Goal: Information Seeking & Learning: Learn about a topic

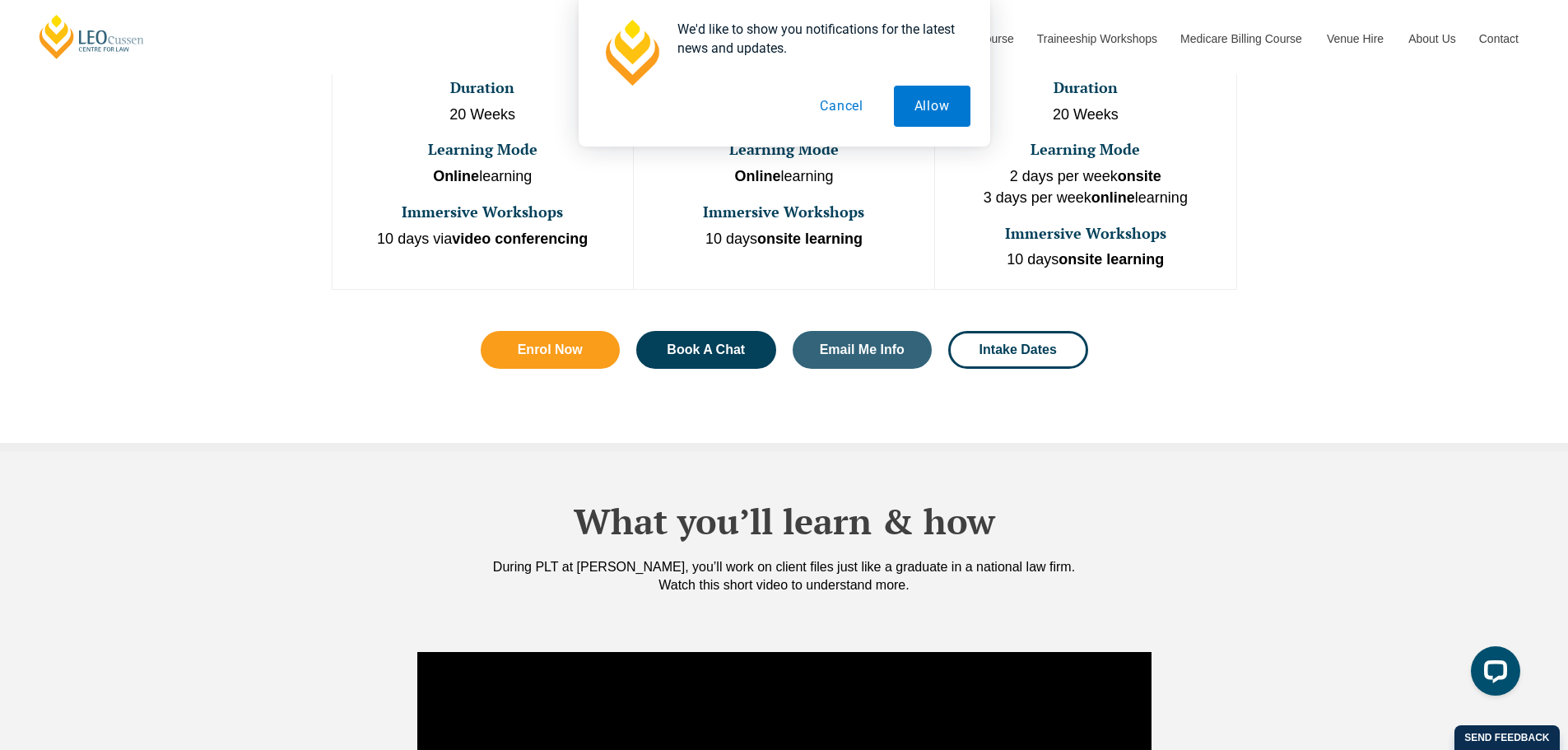
scroll to position [823, 0]
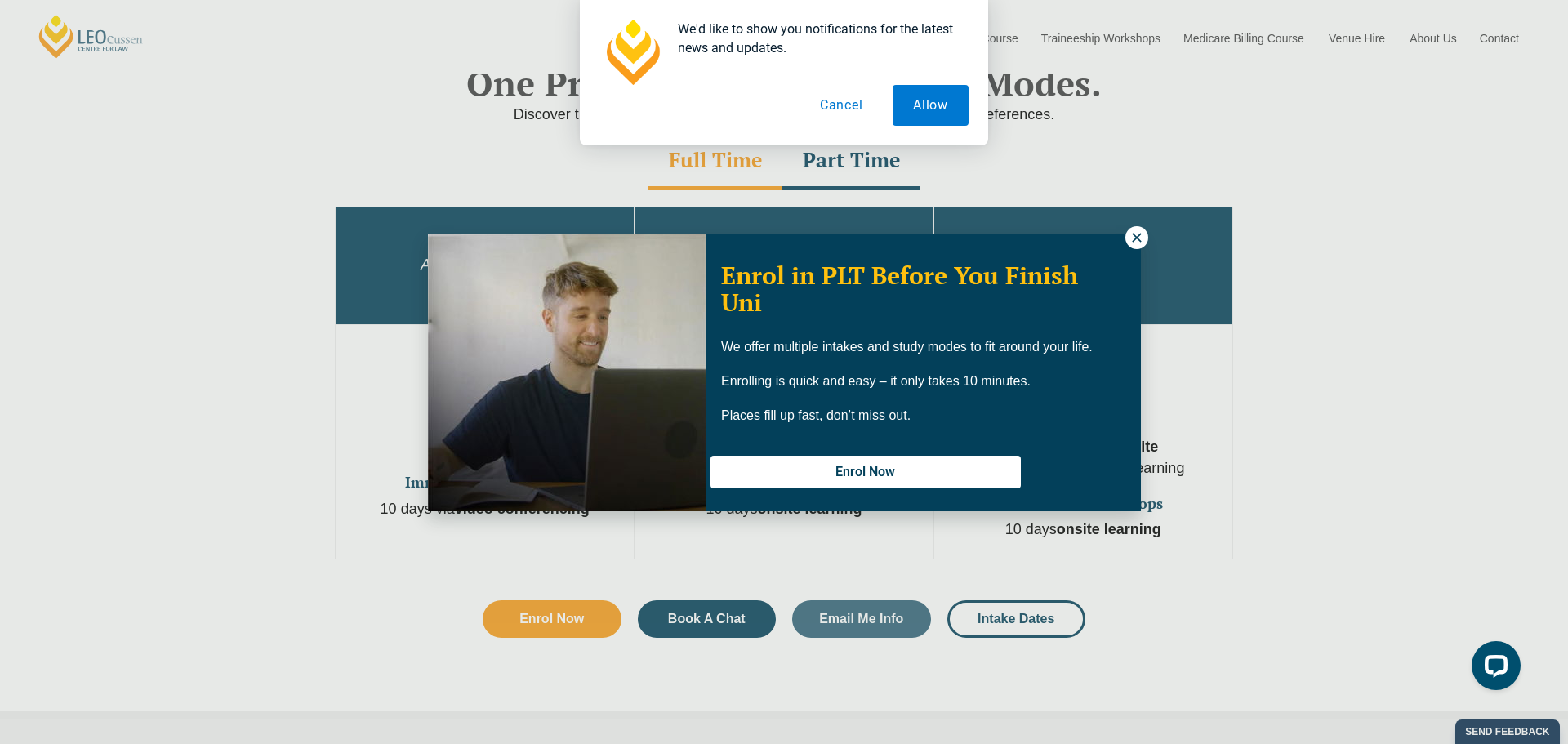
click at [1229, 191] on div "Enrol in PLT Before You Finish Uni We offer multiple intakes and study modes to…" at bounding box center [784, 372] width 1568 height 744
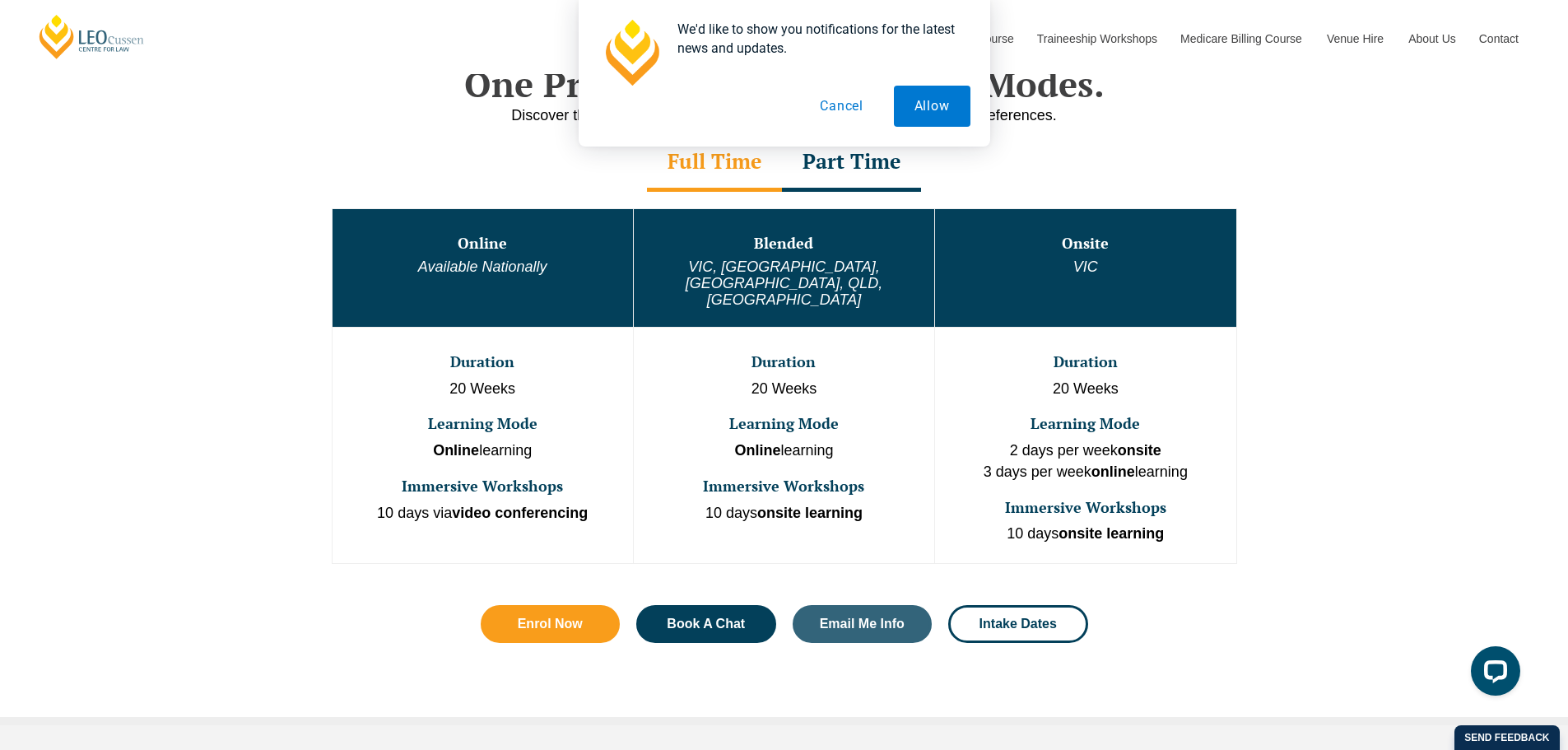
click at [838, 187] on div "Part Time" at bounding box center [851, 163] width 139 height 58
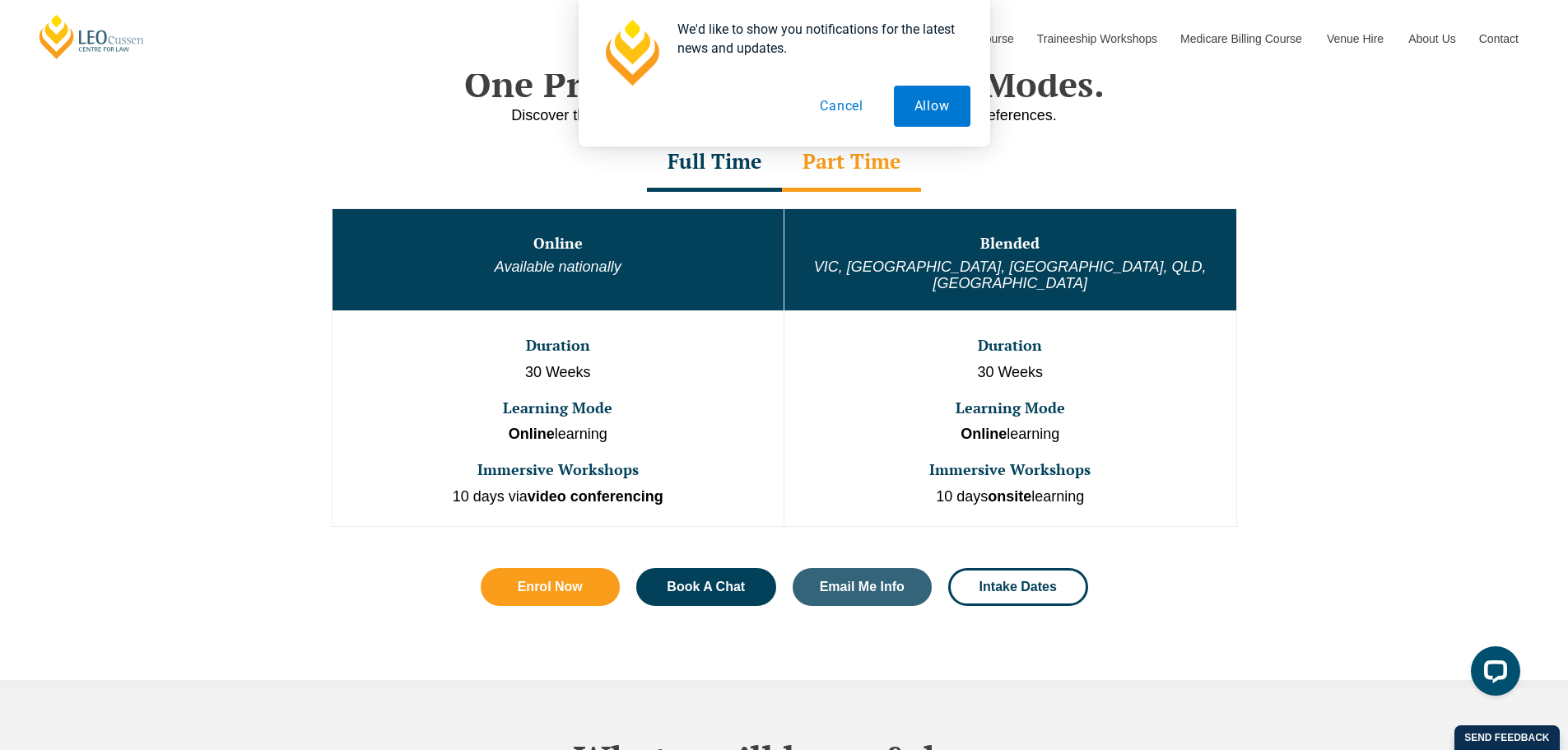
click at [711, 175] on div "Full Time" at bounding box center [714, 163] width 135 height 58
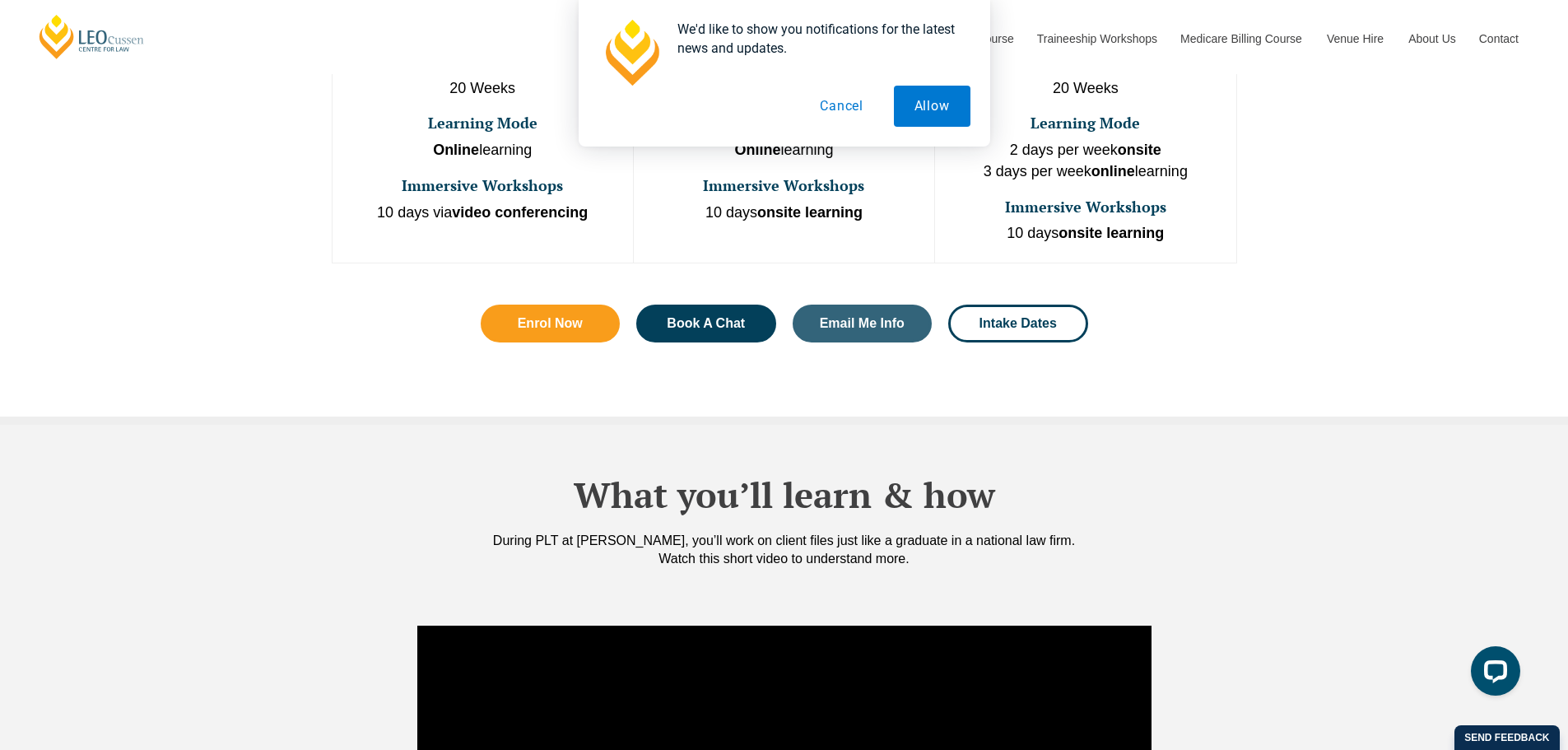
scroll to position [1097, 0]
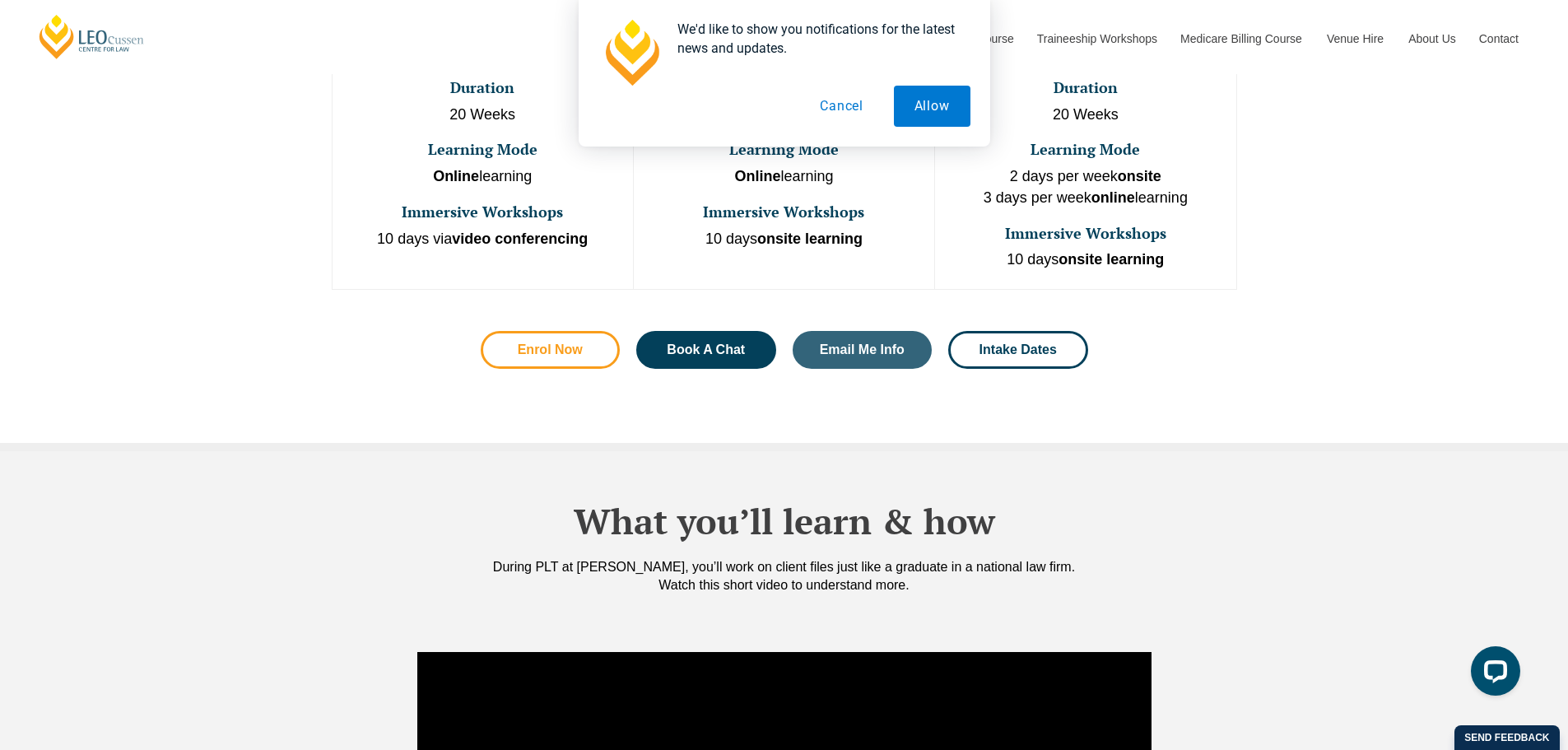
click at [602, 331] on link "Enrol Now" at bounding box center [550, 349] width 140 height 38
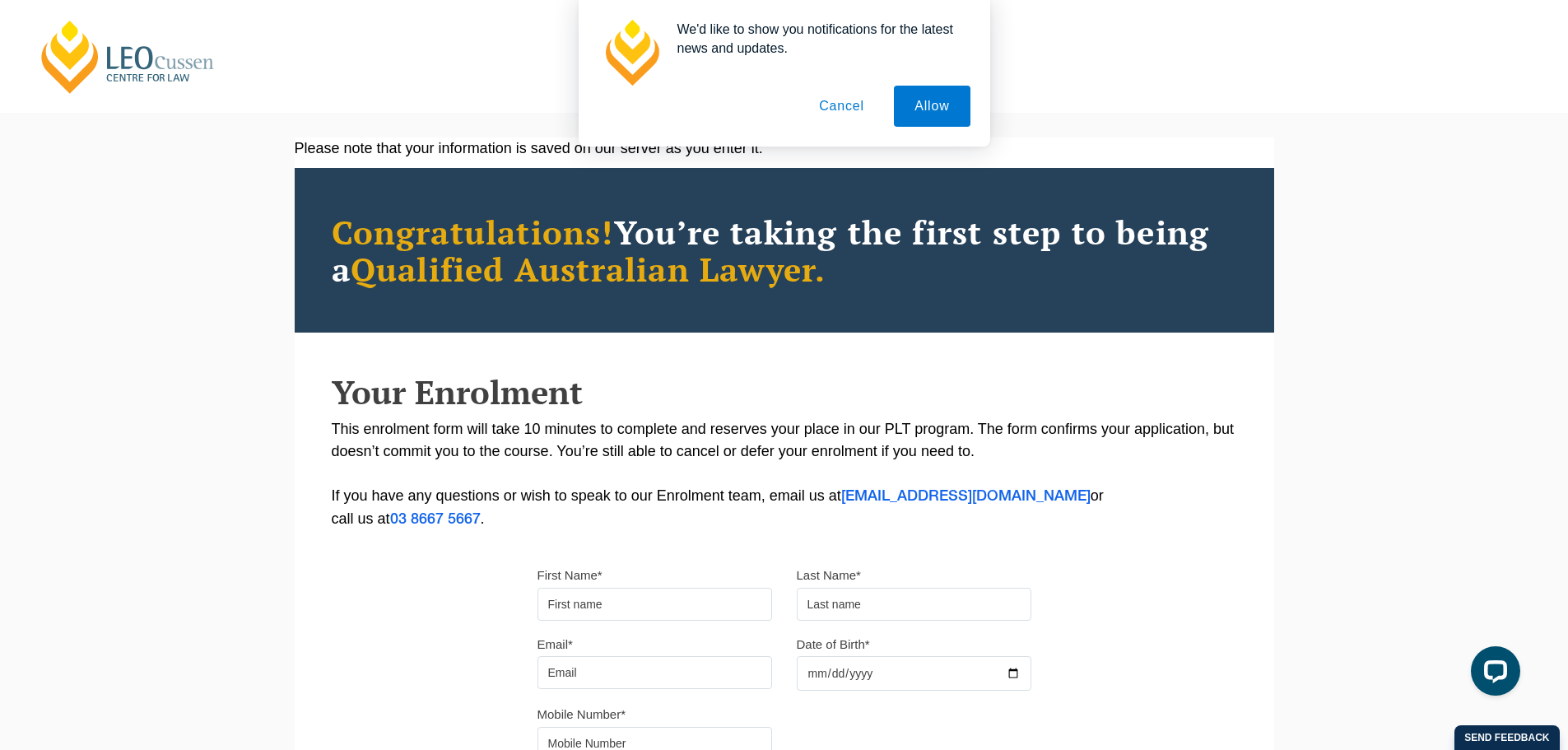
click at [85, 75] on div "We'd like to show you notifications for the latest news and updates. Allow Canc…" at bounding box center [784, 73] width 1568 height 147
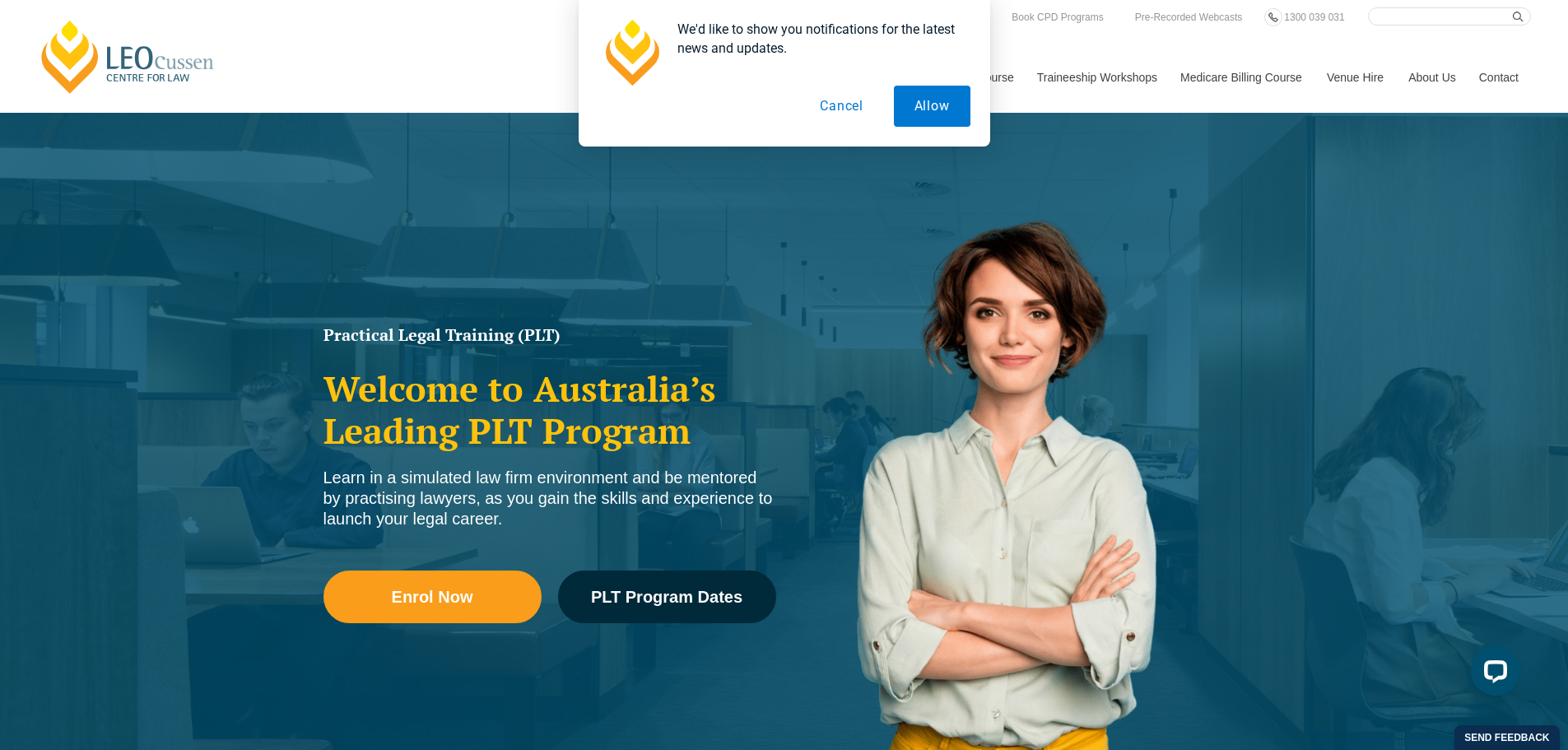
click at [829, 102] on button "Cancel" at bounding box center [841, 106] width 85 height 42
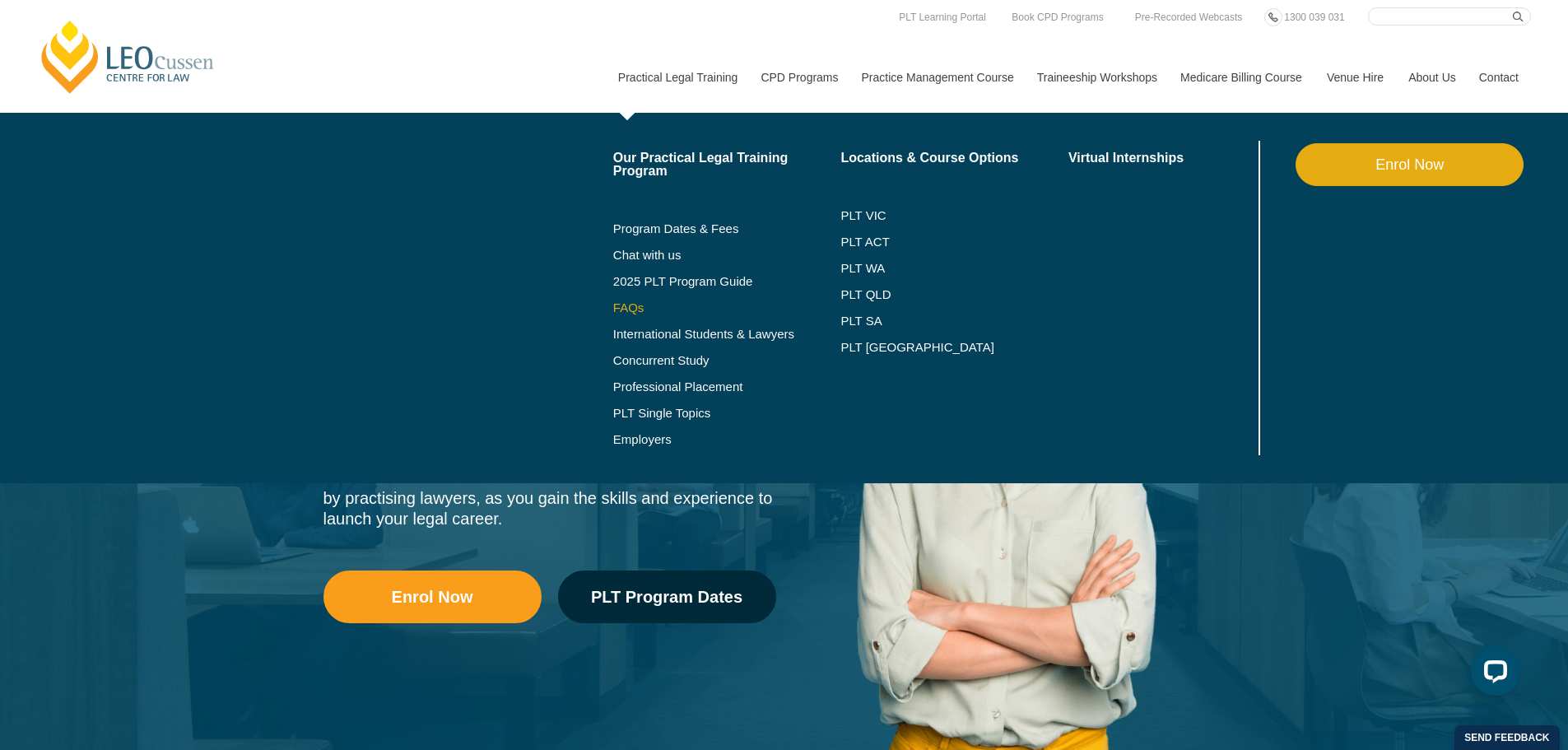
click at [639, 313] on link "FAQs" at bounding box center [727, 308] width 228 height 14
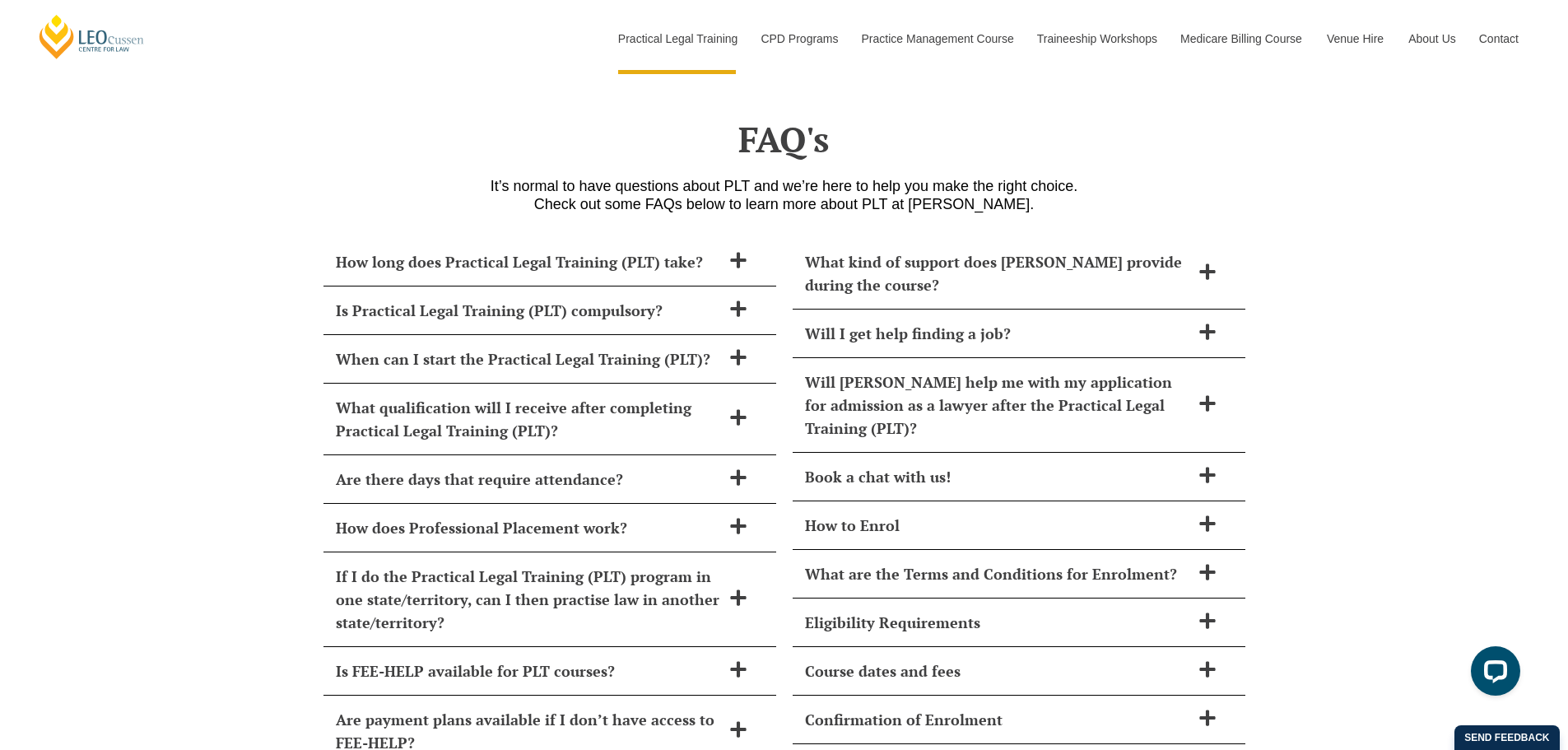
scroll to position [6642, 0]
click at [675, 249] on h2 "How long does Practical Legal Training (PLT) take?" at bounding box center [528, 261] width 385 height 23
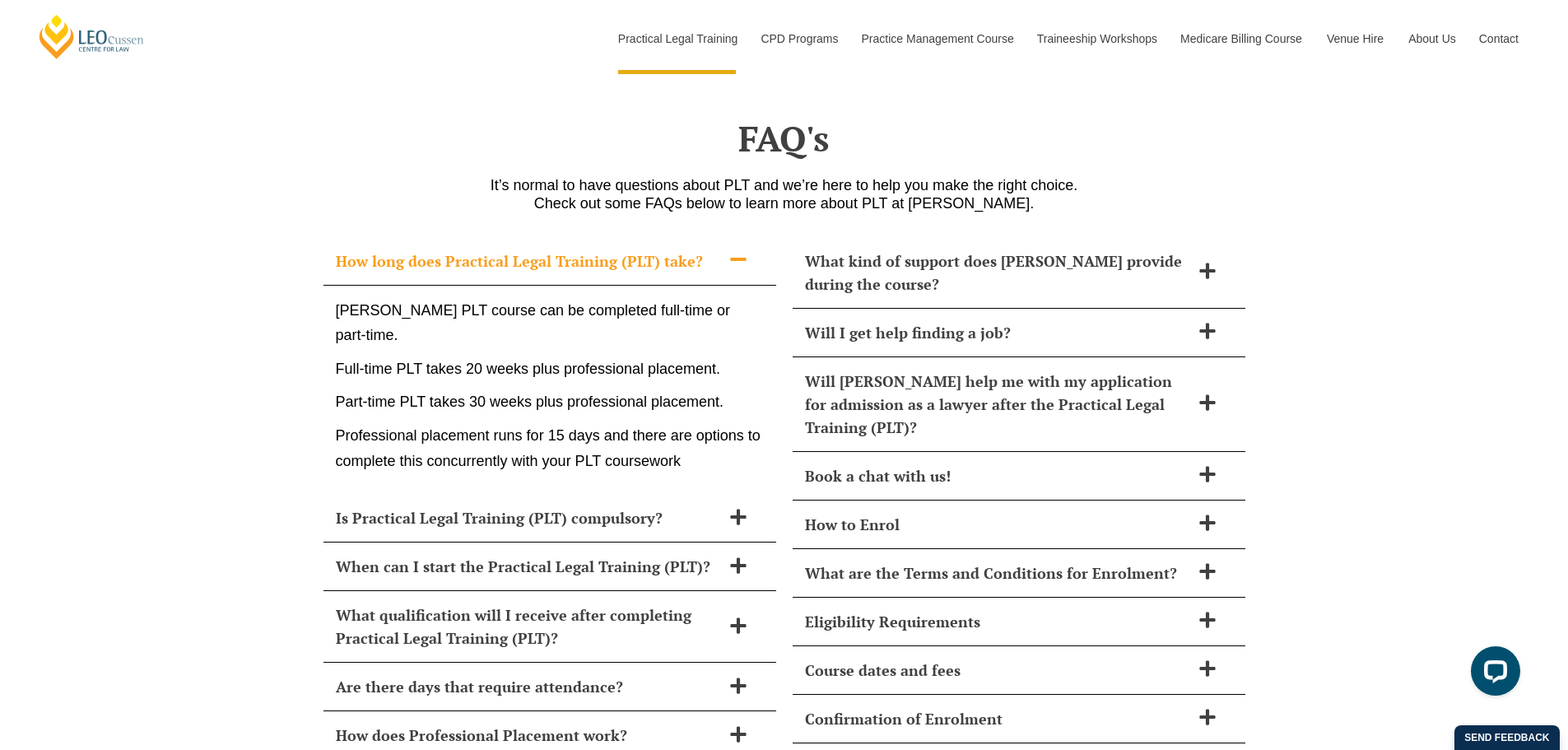
click at [675, 249] on h2 "How long does Practical Legal Training (PLT) take?" at bounding box center [528, 261] width 385 height 23
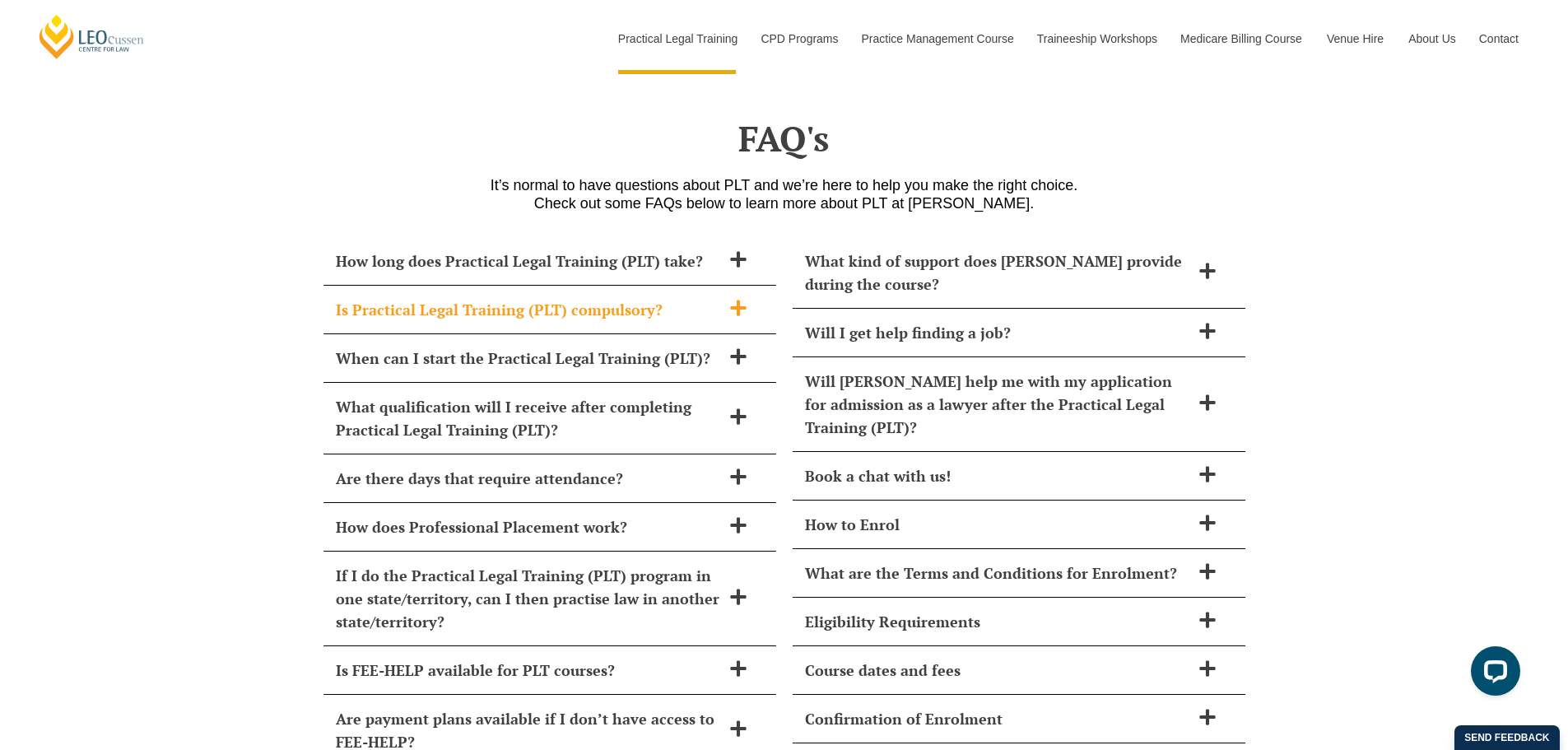
click at [640, 298] on h2 "Is Practical Legal Training (PLT) compulsory?" at bounding box center [528, 309] width 385 height 23
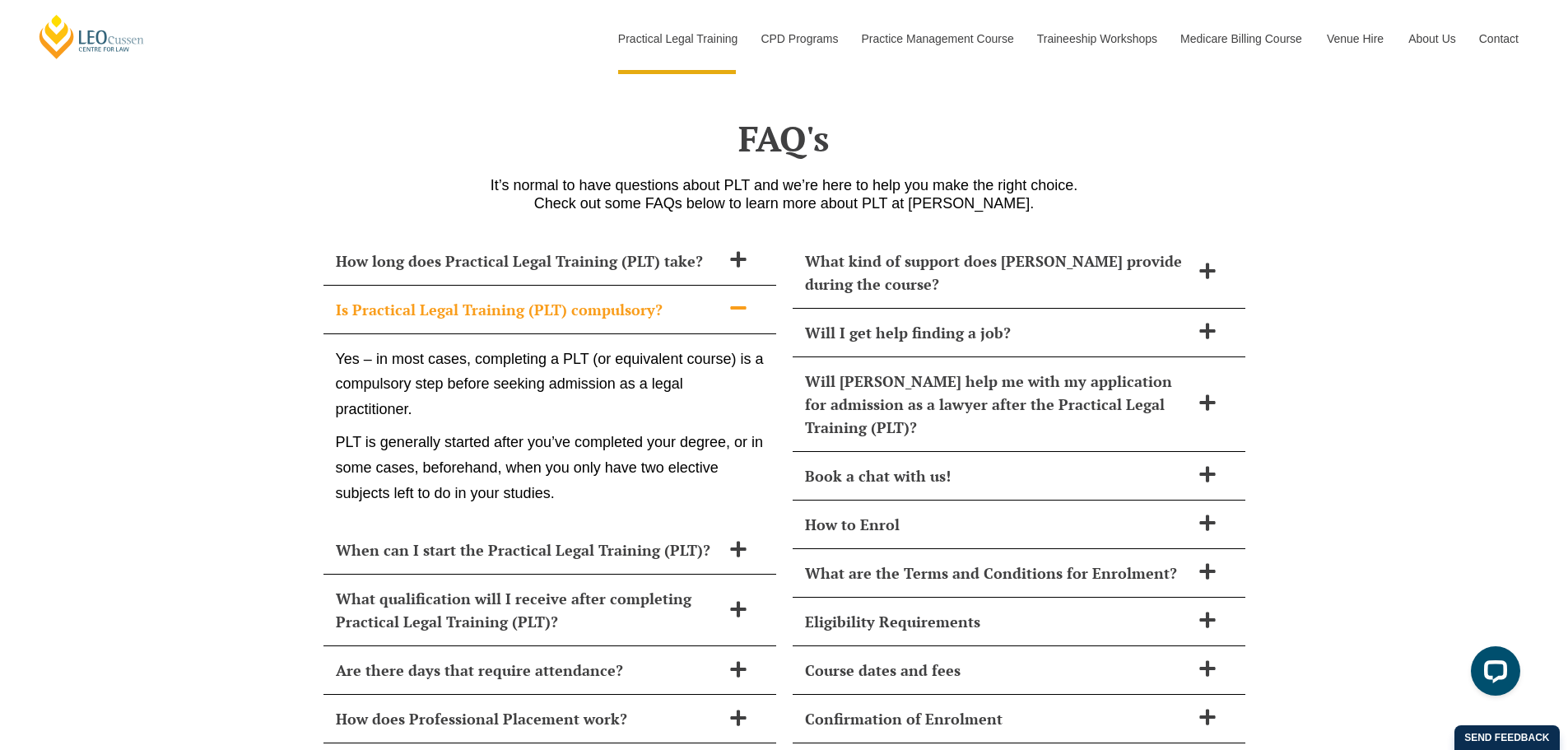
click at [640, 298] on h2 "Is Practical Legal Training (PLT) compulsory?" at bounding box center [528, 309] width 385 height 23
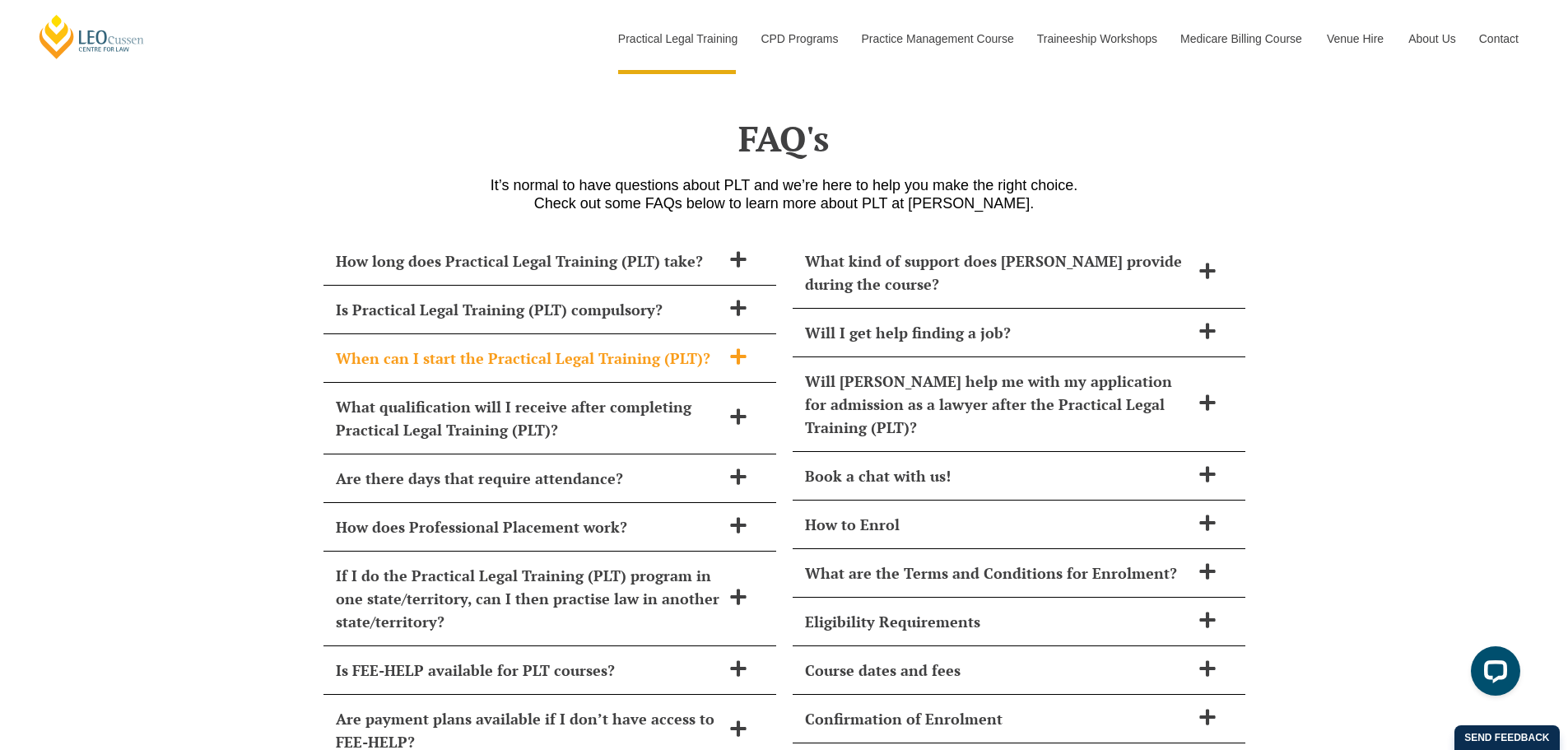
click at [596, 347] on h2 "When can I start the Practical Legal Training (PLT)?" at bounding box center [528, 359] width 385 height 23
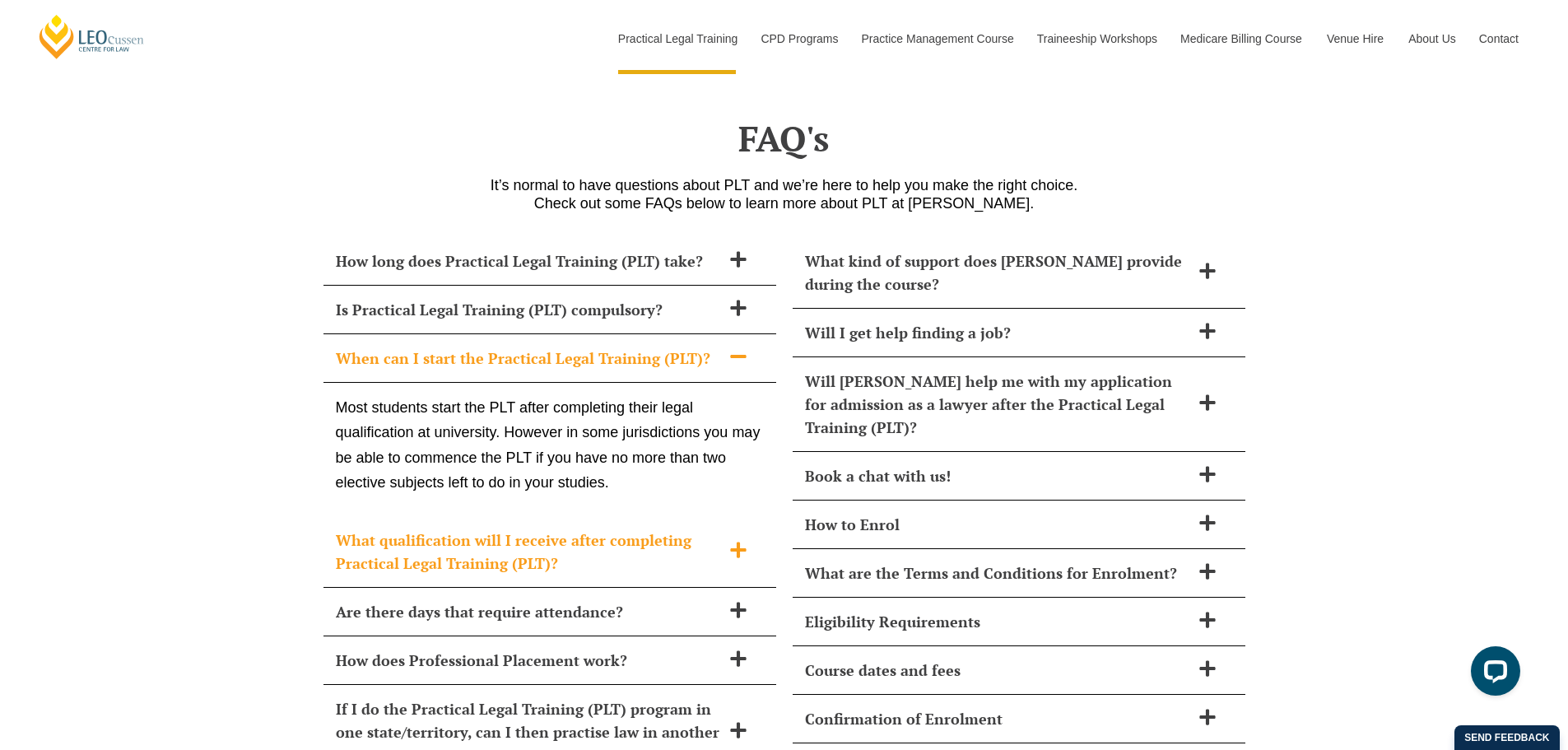
click at [548, 529] on h2 "What qualification will I receive after completing Practical Legal Training (PL…" at bounding box center [528, 552] width 385 height 46
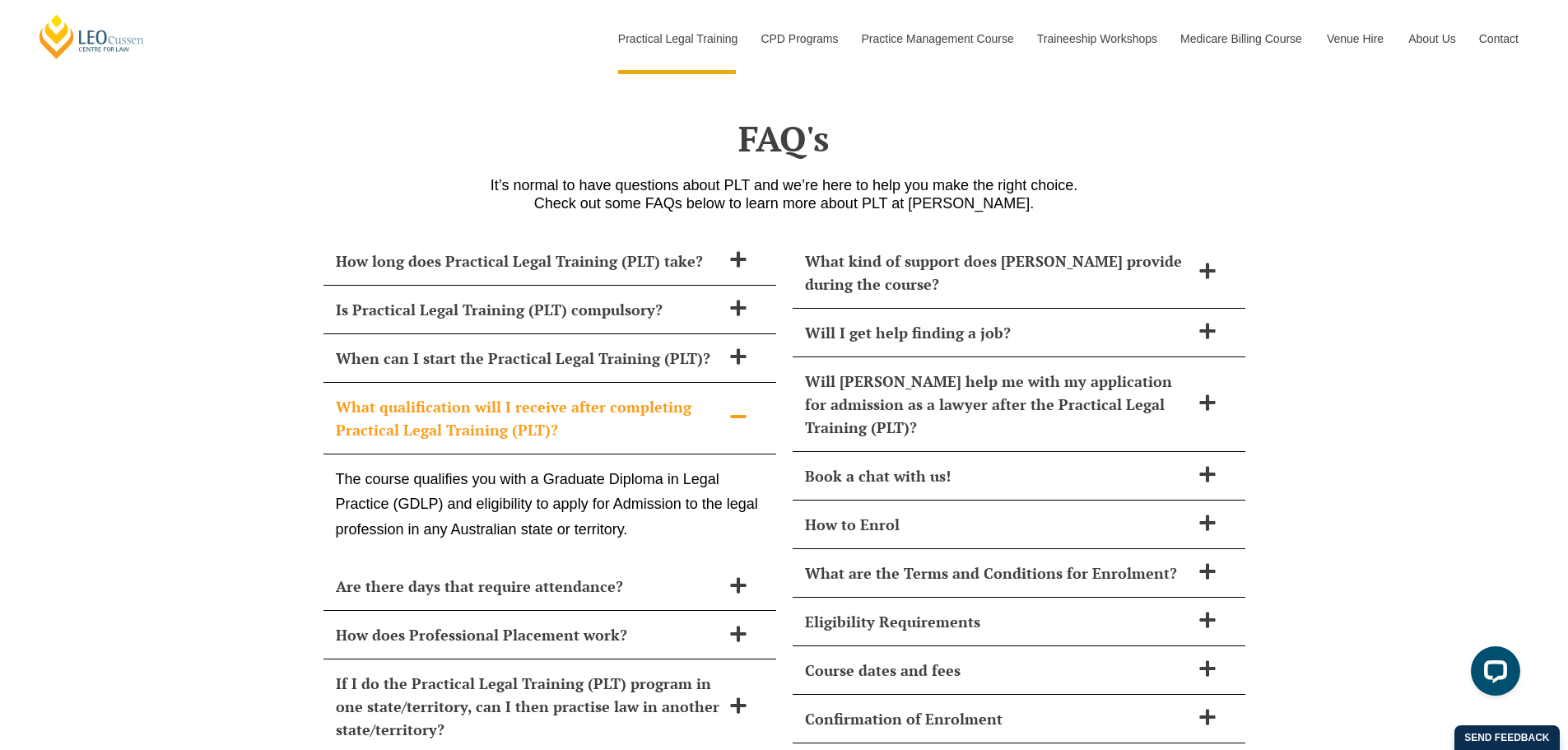
click at [517, 395] on h2 "What qualification will I receive after completing Practical Legal Training (PL…" at bounding box center [528, 418] width 385 height 46
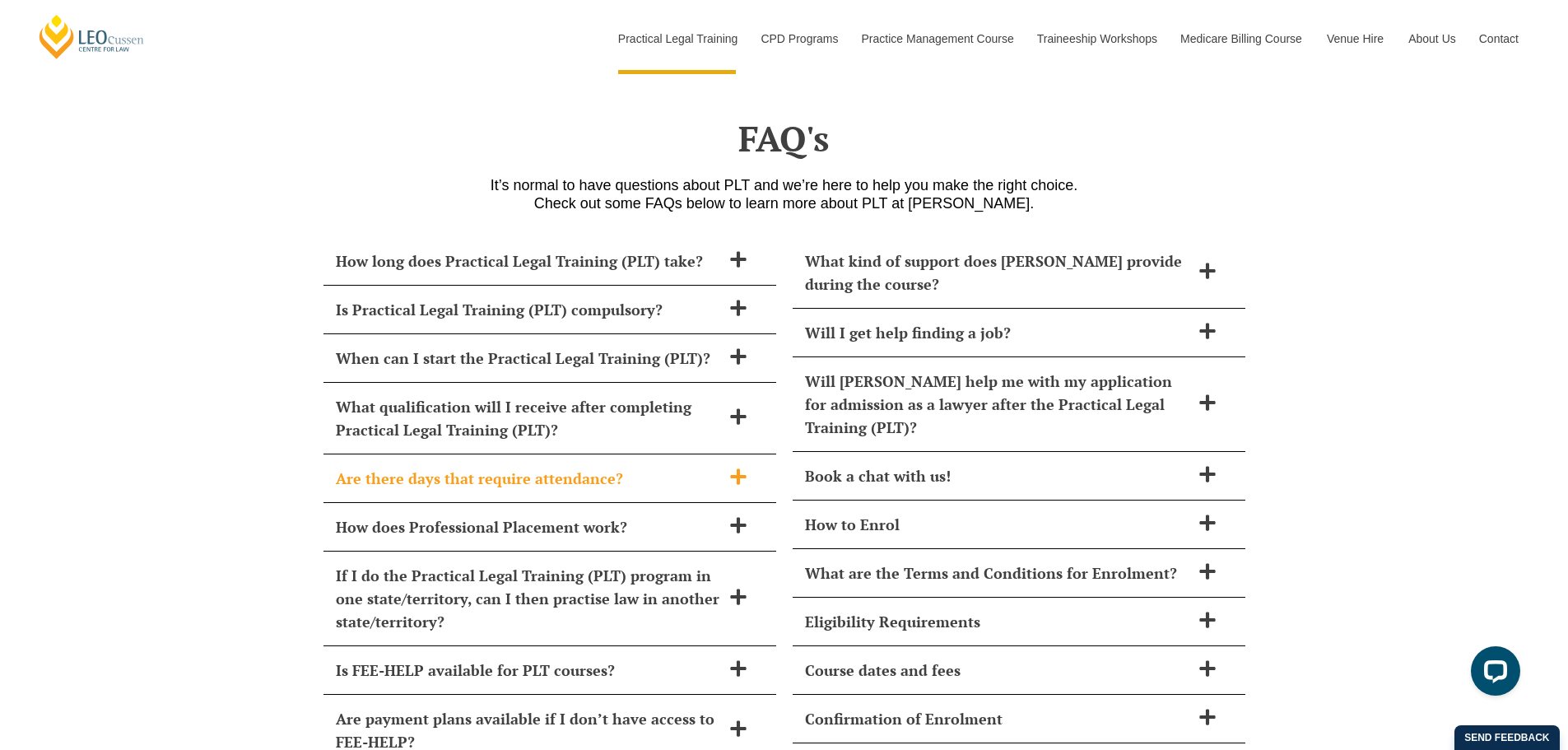
click at [452, 467] on h2 "Are there days that require attendance?" at bounding box center [528, 478] width 385 height 23
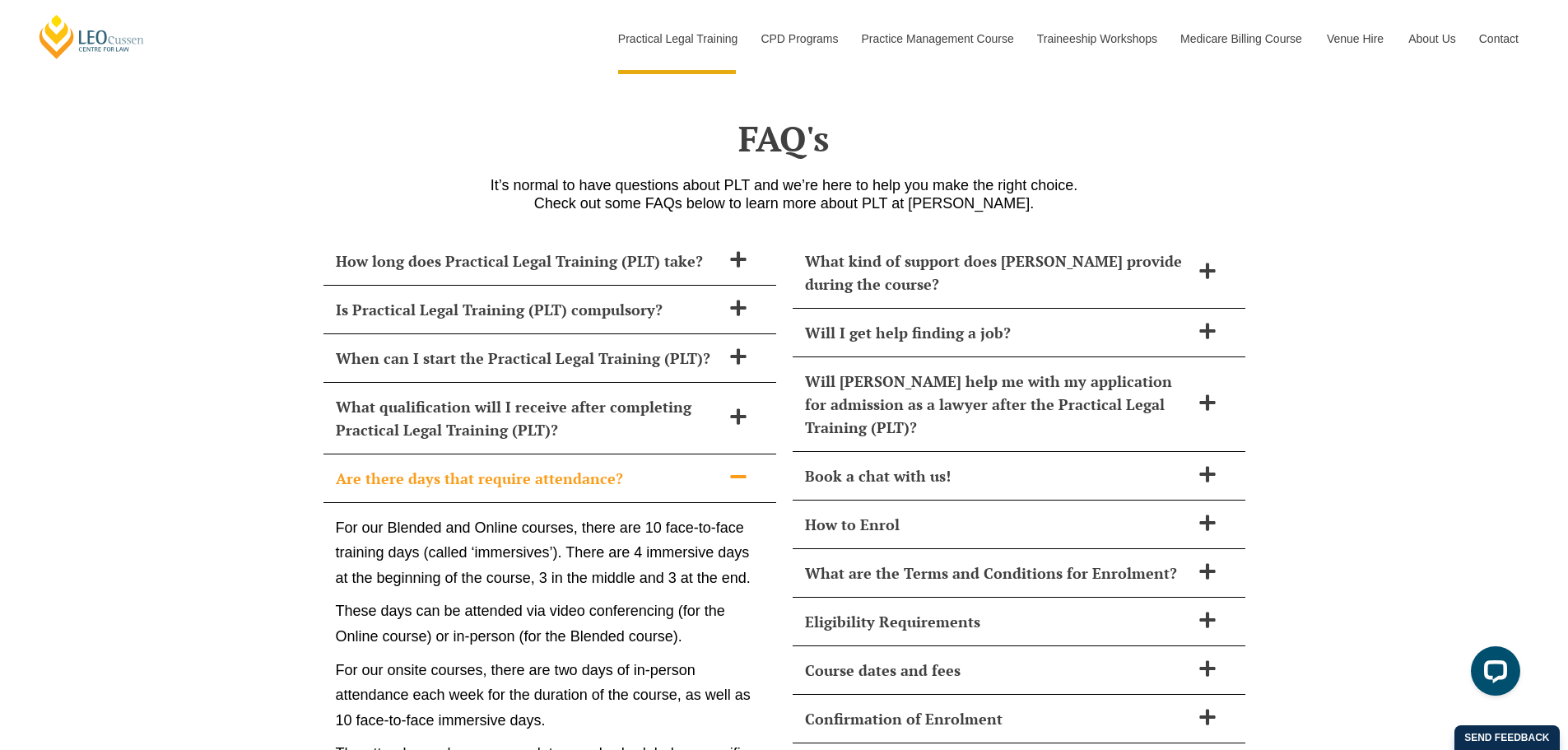
scroll to position [6916, 0]
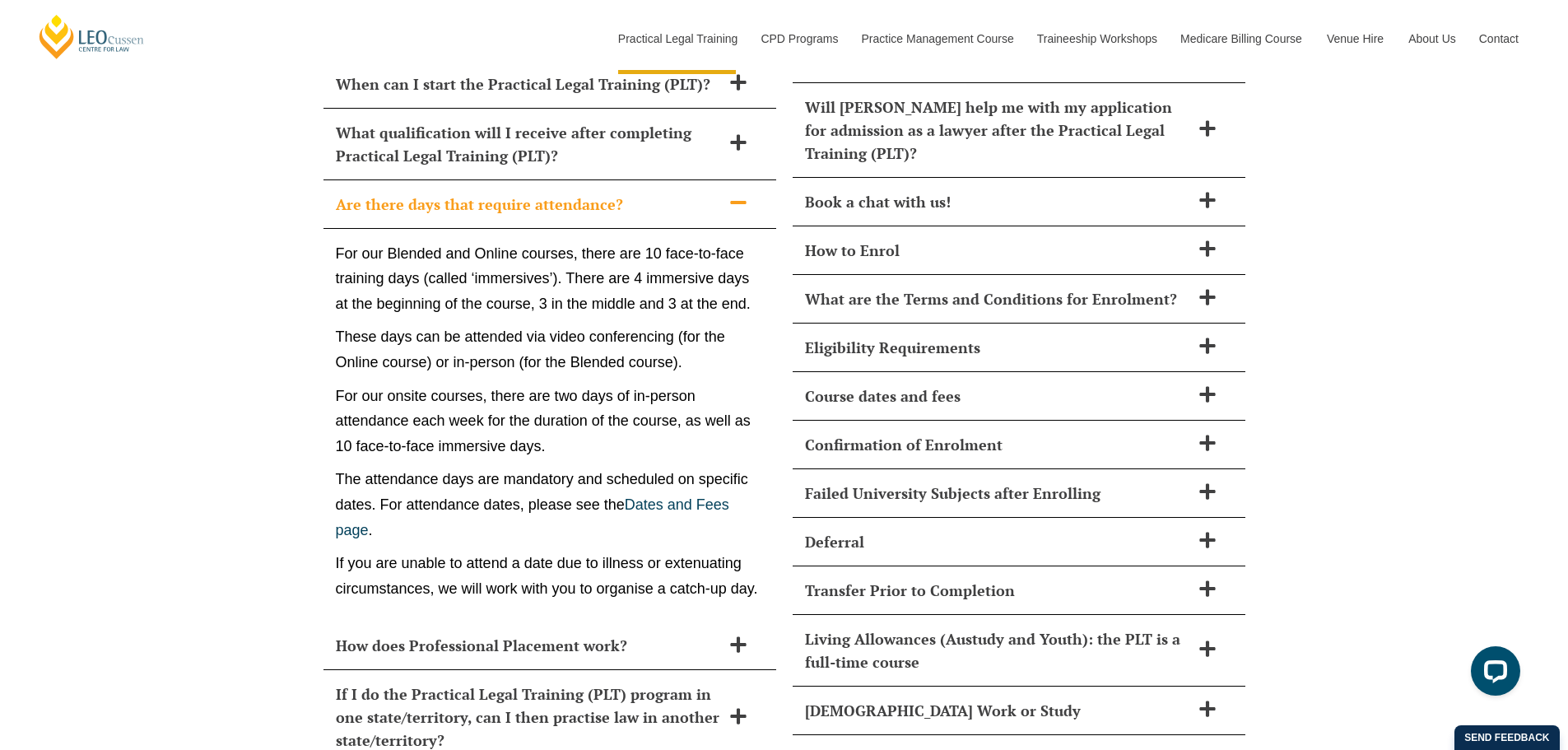
click at [614, 192] on h2 "Are there days that require attendance?" at bounding box center [528, 204] width 385 height 23
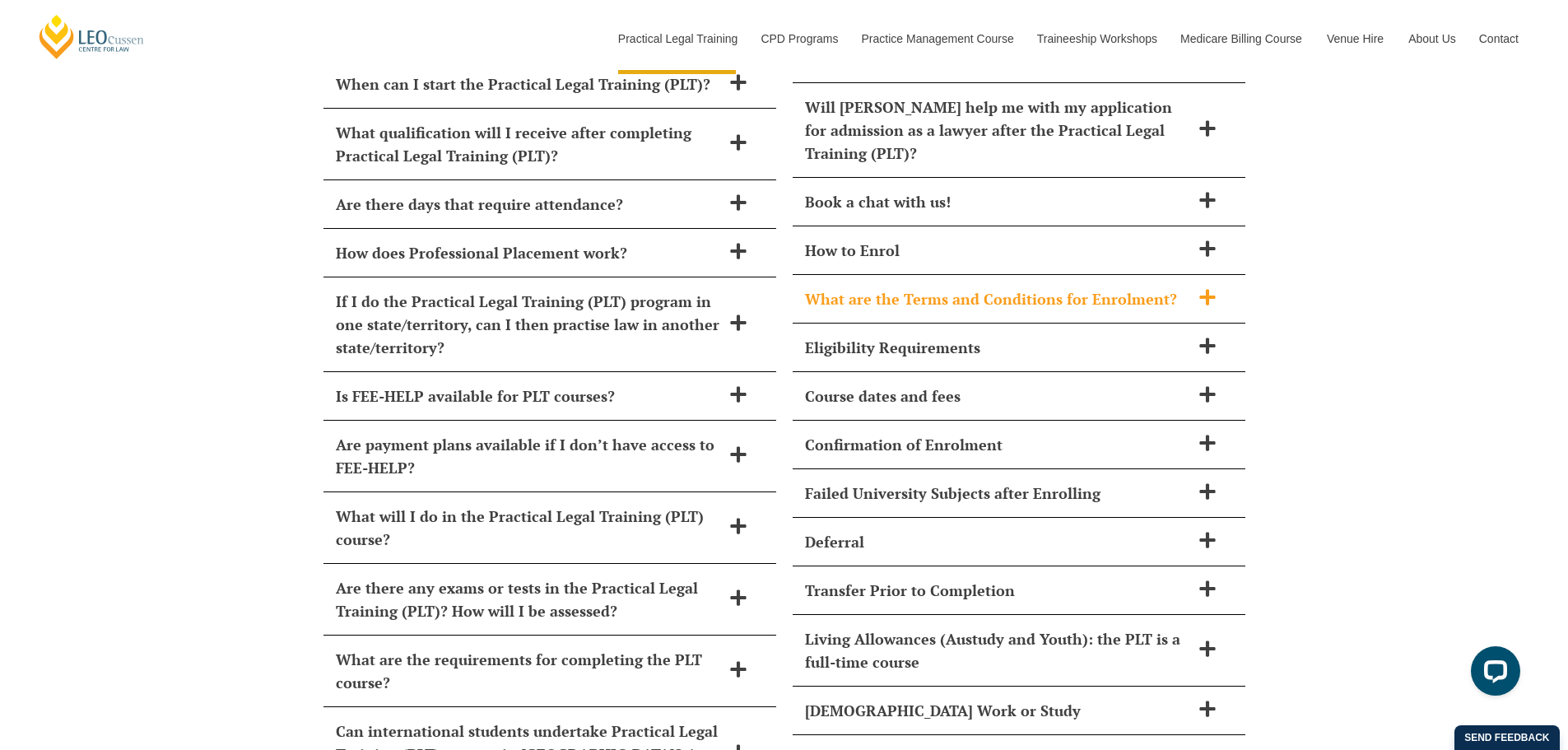
click at [938, 274] on div "What are the Terms and Conditions for Enrolment?" at bounding box center [1018, 299] width 452 height 48
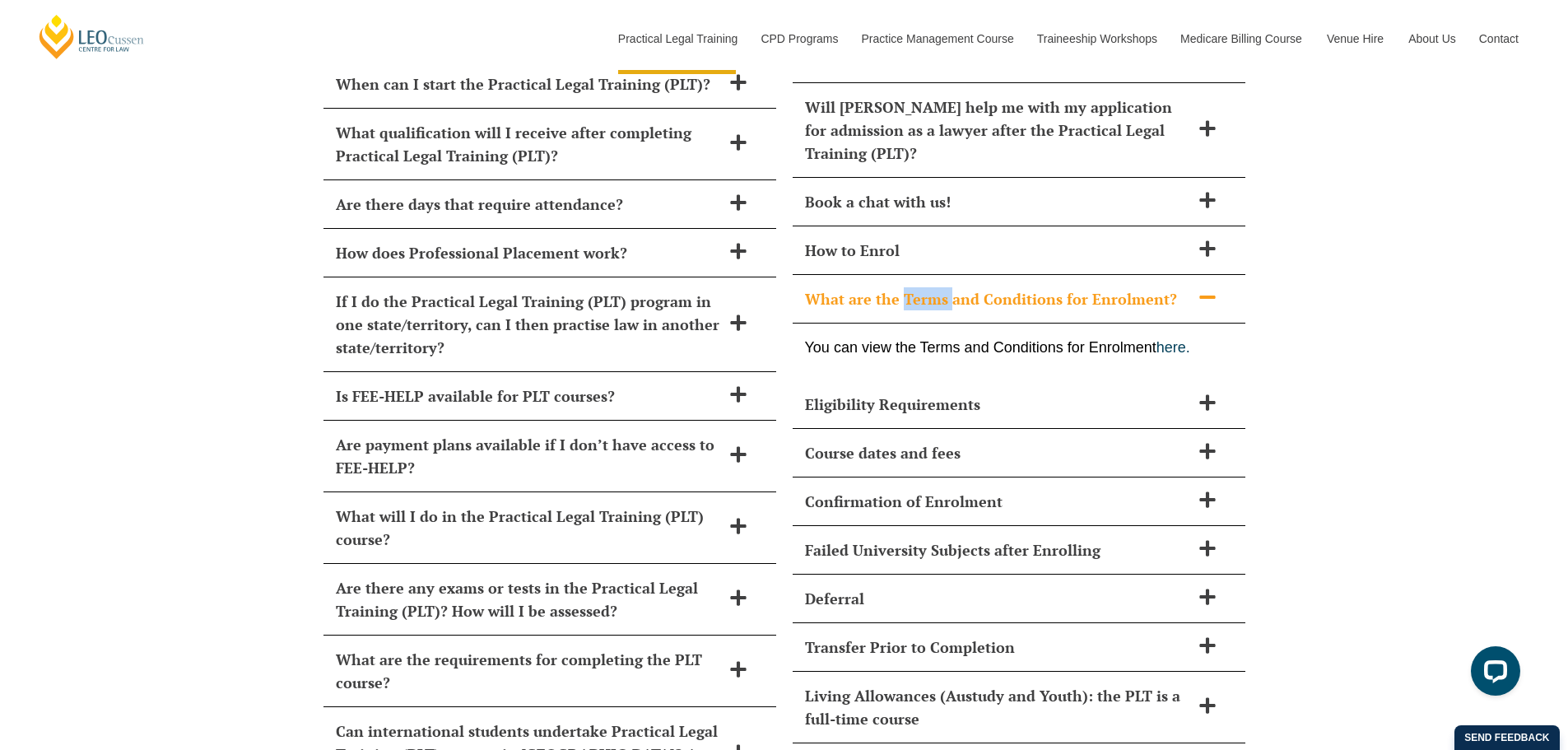
click at [938, 274] on div "What are the Terms and Conditions for Enrolment?" at bounding box center [1018, 299] width 452 height 48
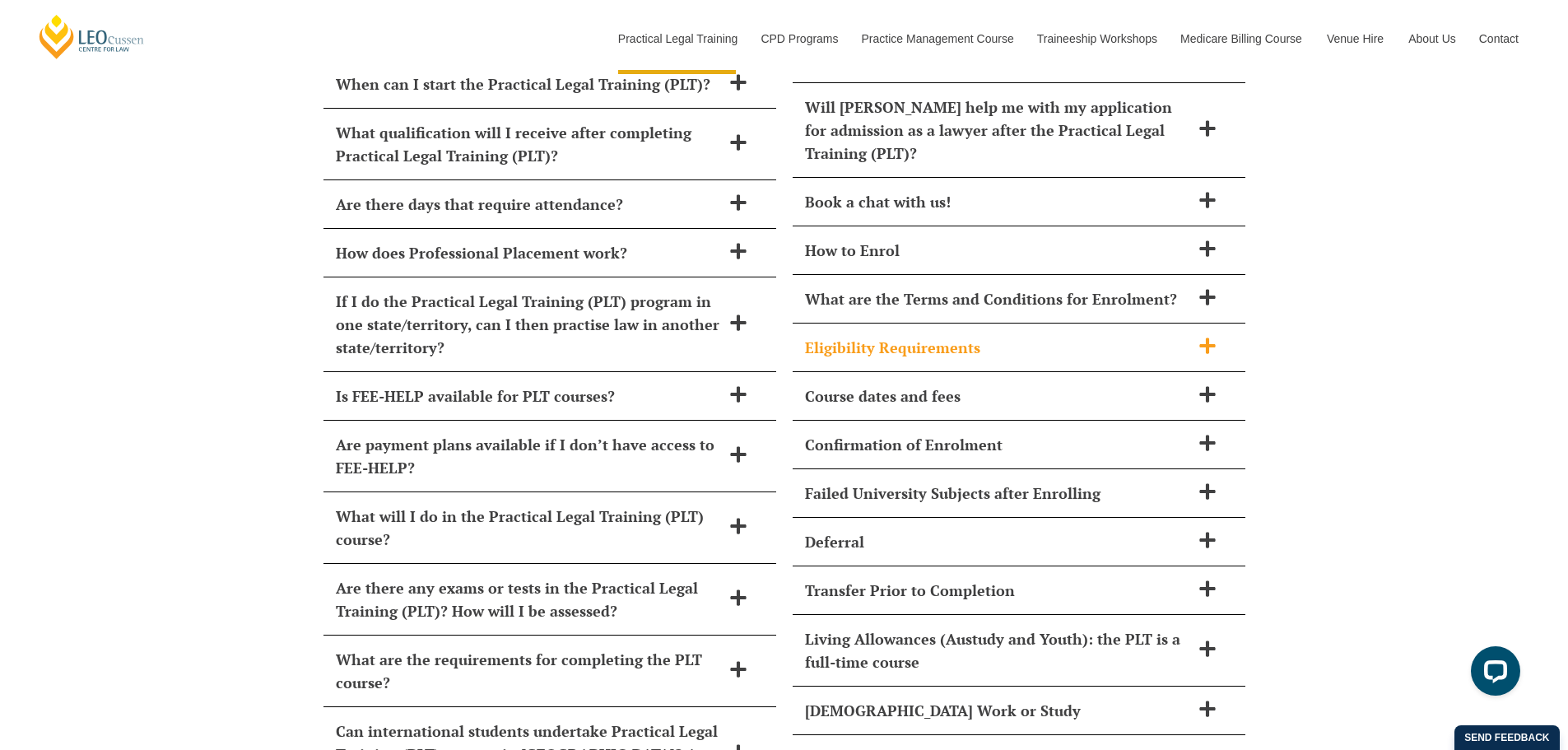
click at [917, 336] on h2 "Eligibility Requirements" at bounding box center [997, 348] width 385 height 23
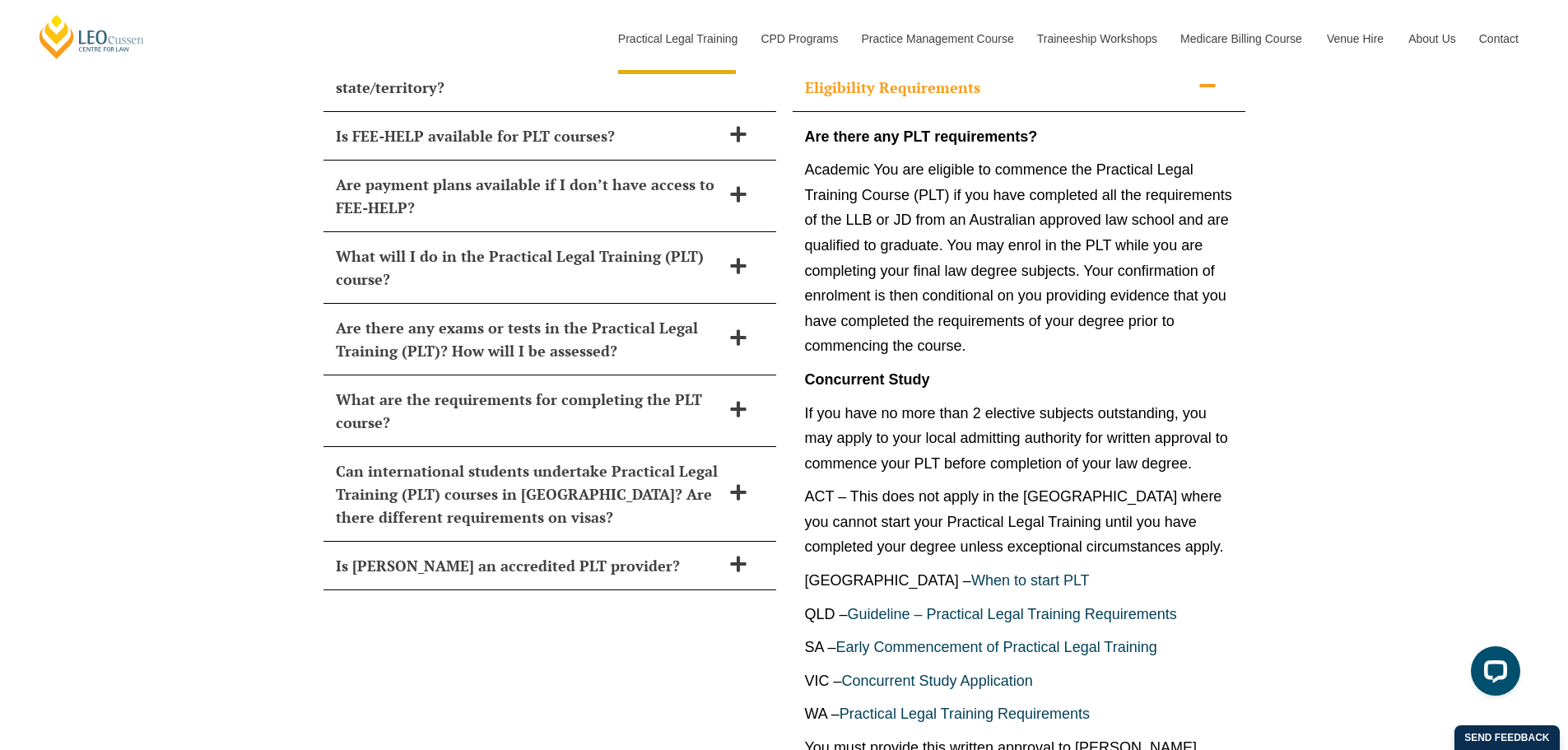
scroll to position [7190, 0]
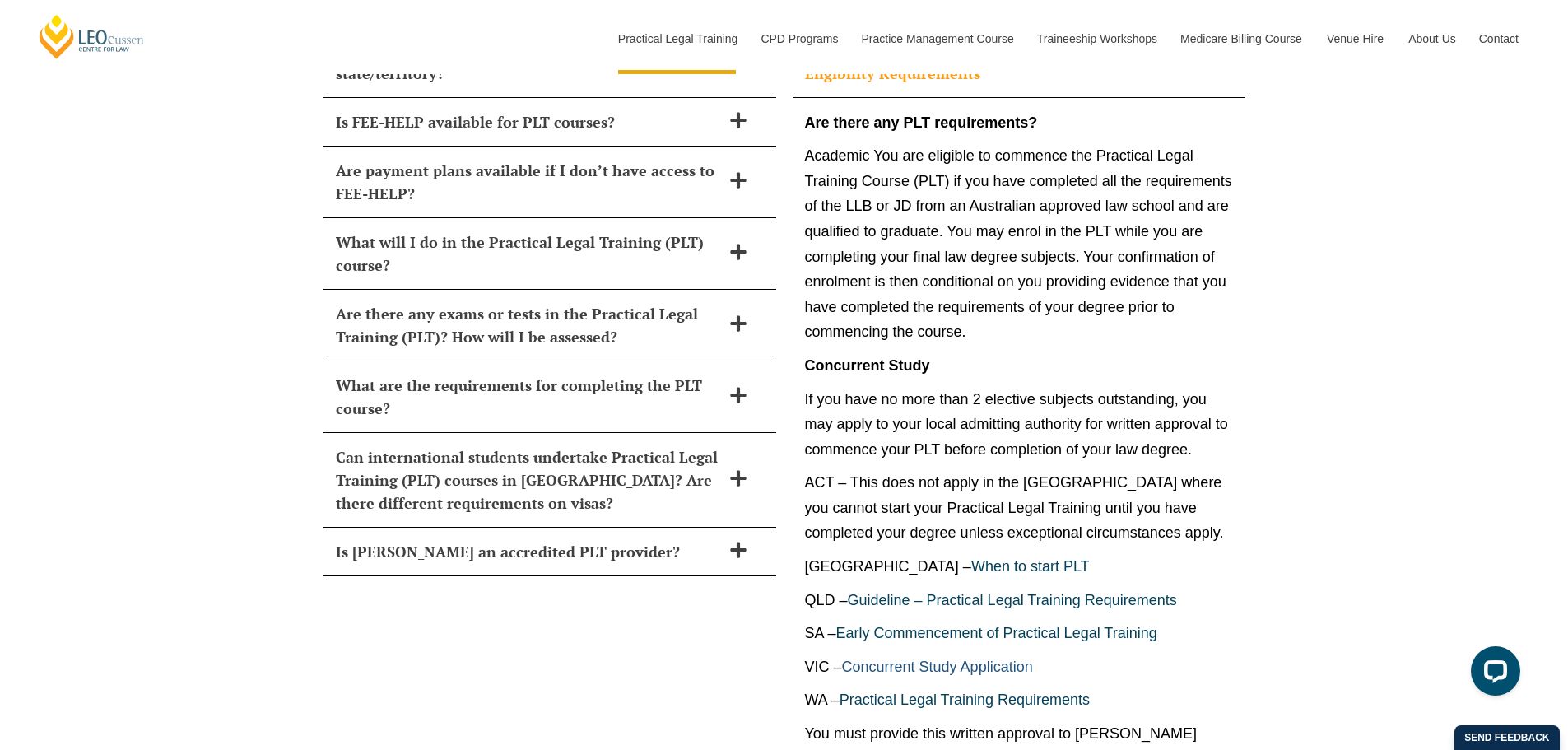
drag, startPoint x: 999, startPoint y: 609, endPoint x: 991, endPoint y: 624, distance: 17.0
click at [670, 303] on h2 "Are there any exams or tests in the Practical Legal Training (PLT)? How will I …" at bounding box center [528, 326] width 385 height 46
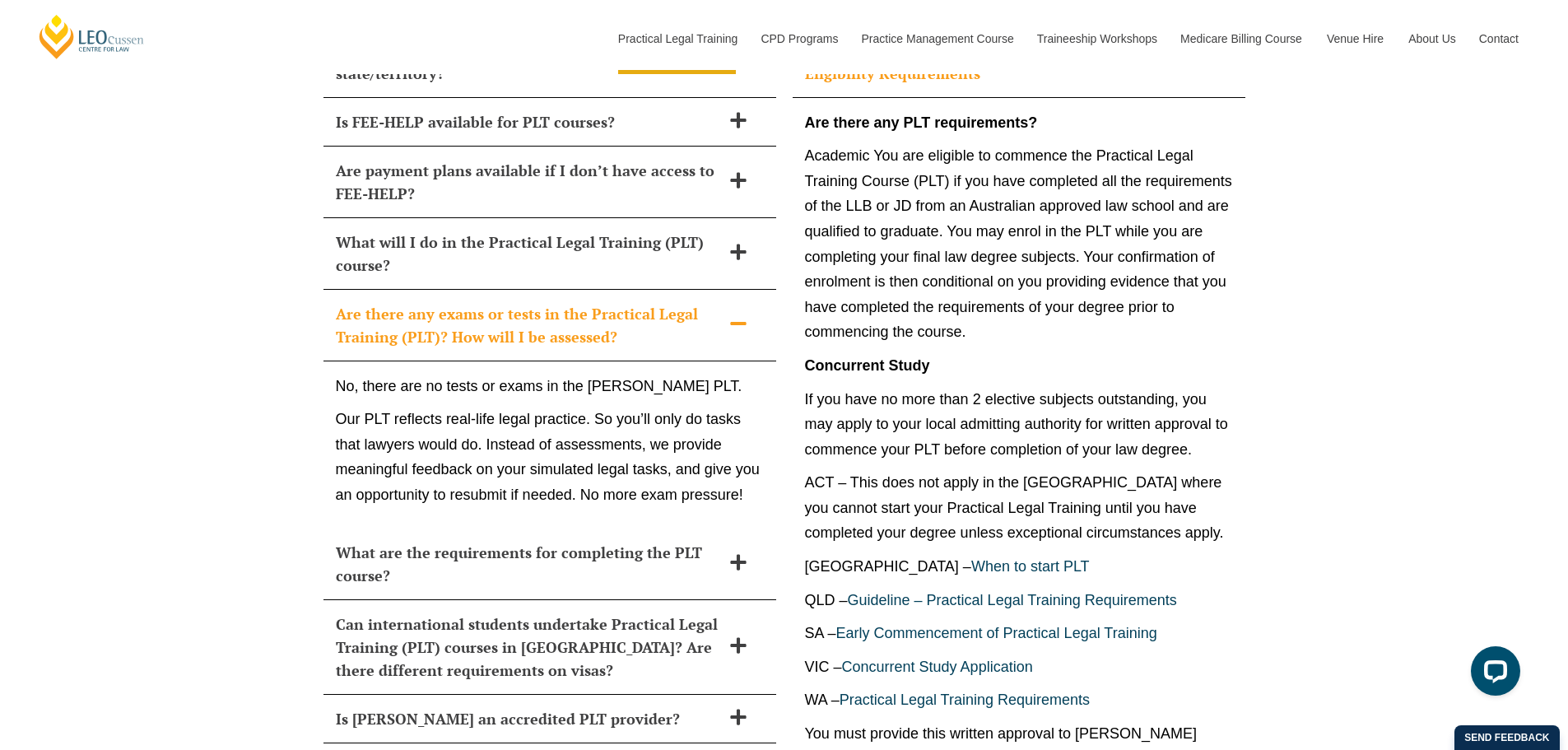
click at [670, 303] on h2 "Are there any exams or tests in the Practical Legal Training (PLT)? How will I …" at bounding box center [528, 326] width 385 height 46
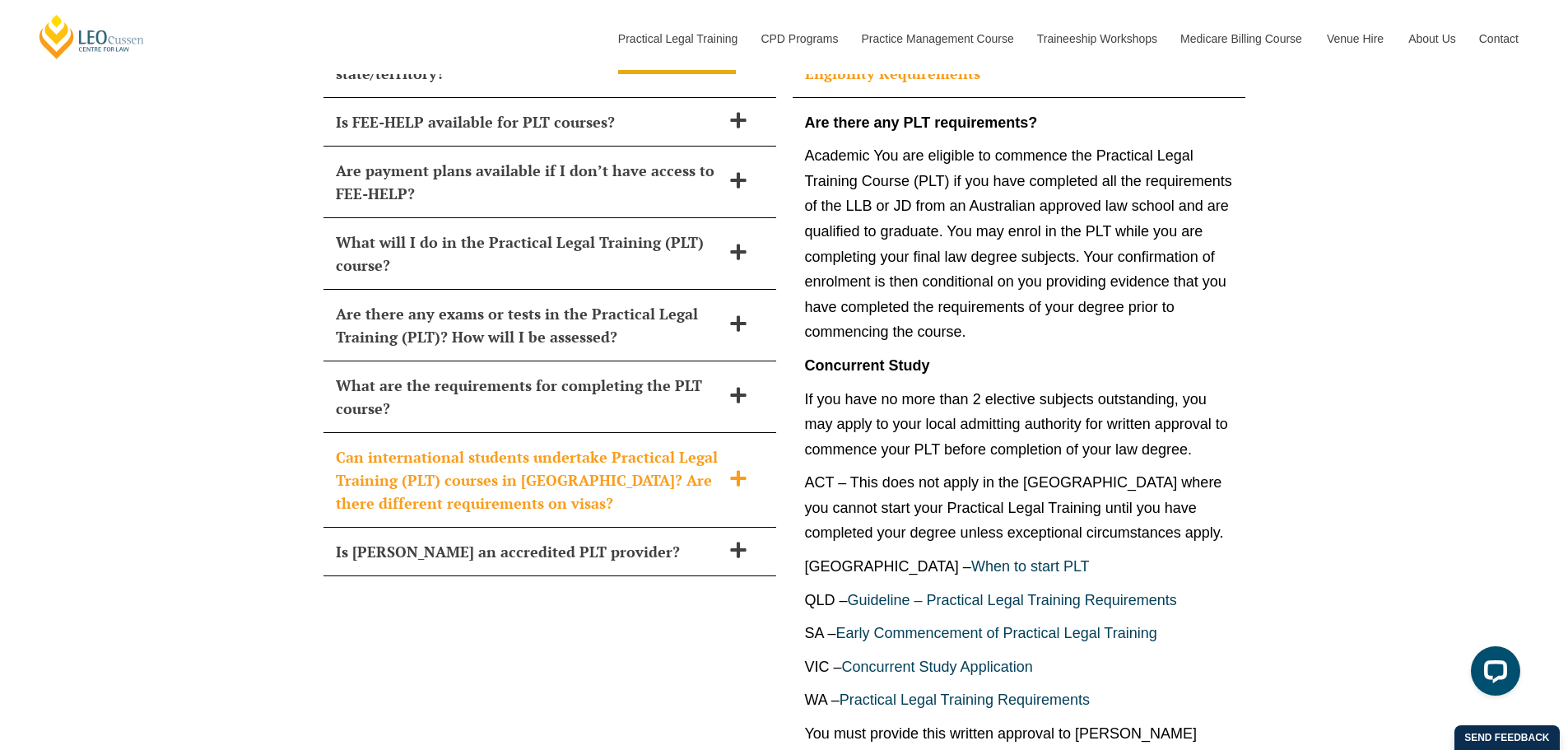
scroll to position [6642, 0]
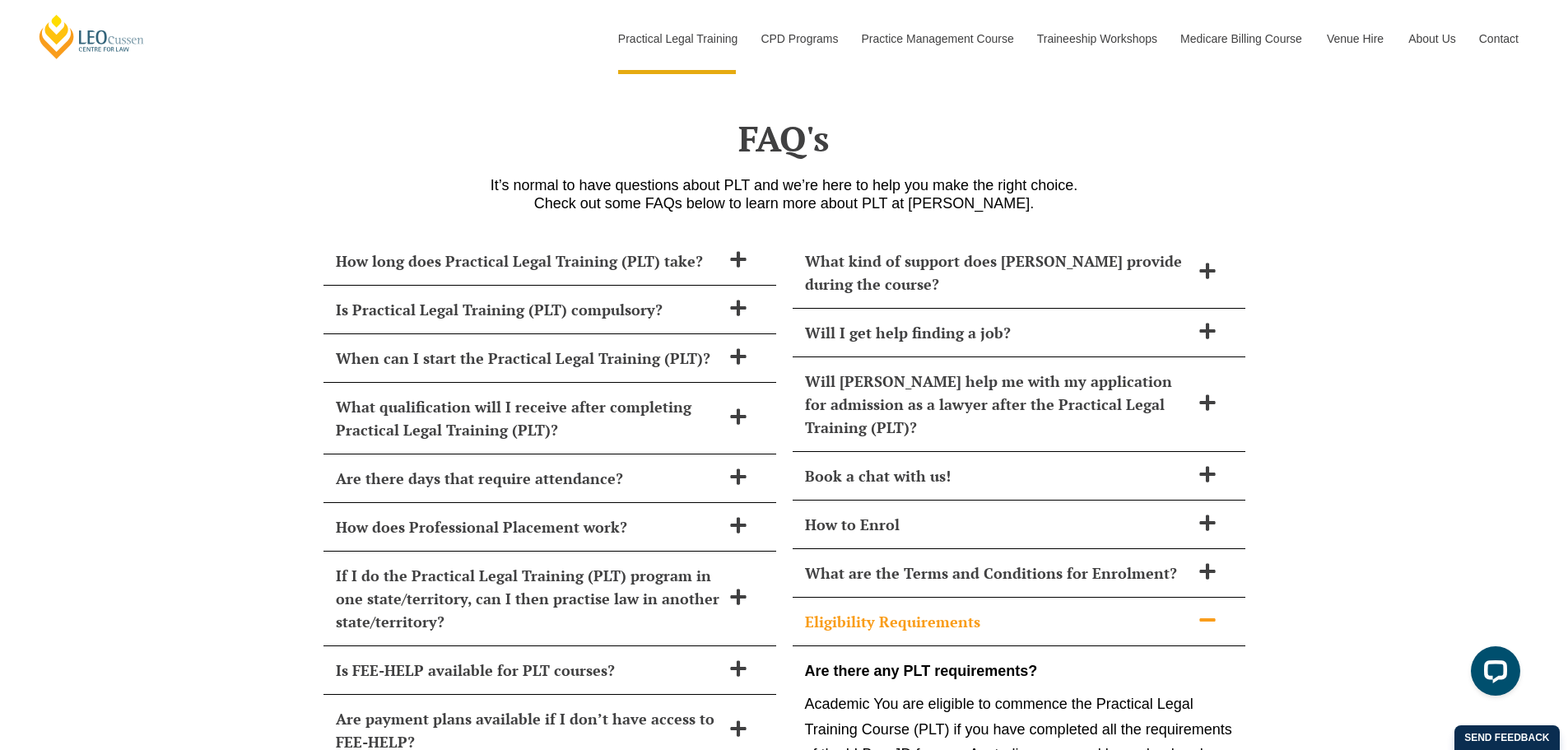
click at [1152, 610] on h2 "Eligibility Requirements" at bounding box center [997, 621] width 385 height 23
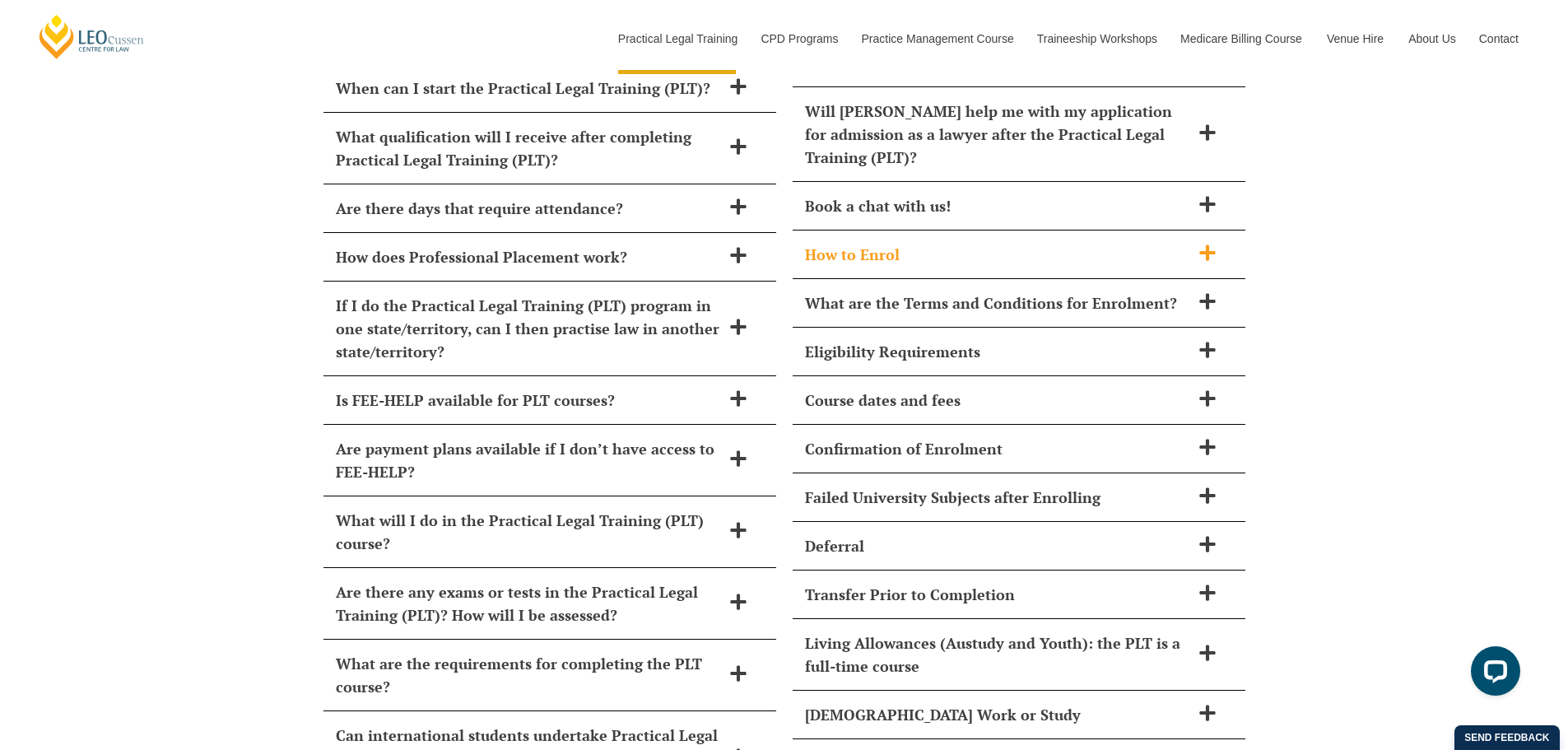
scroll to position [6916, 0]
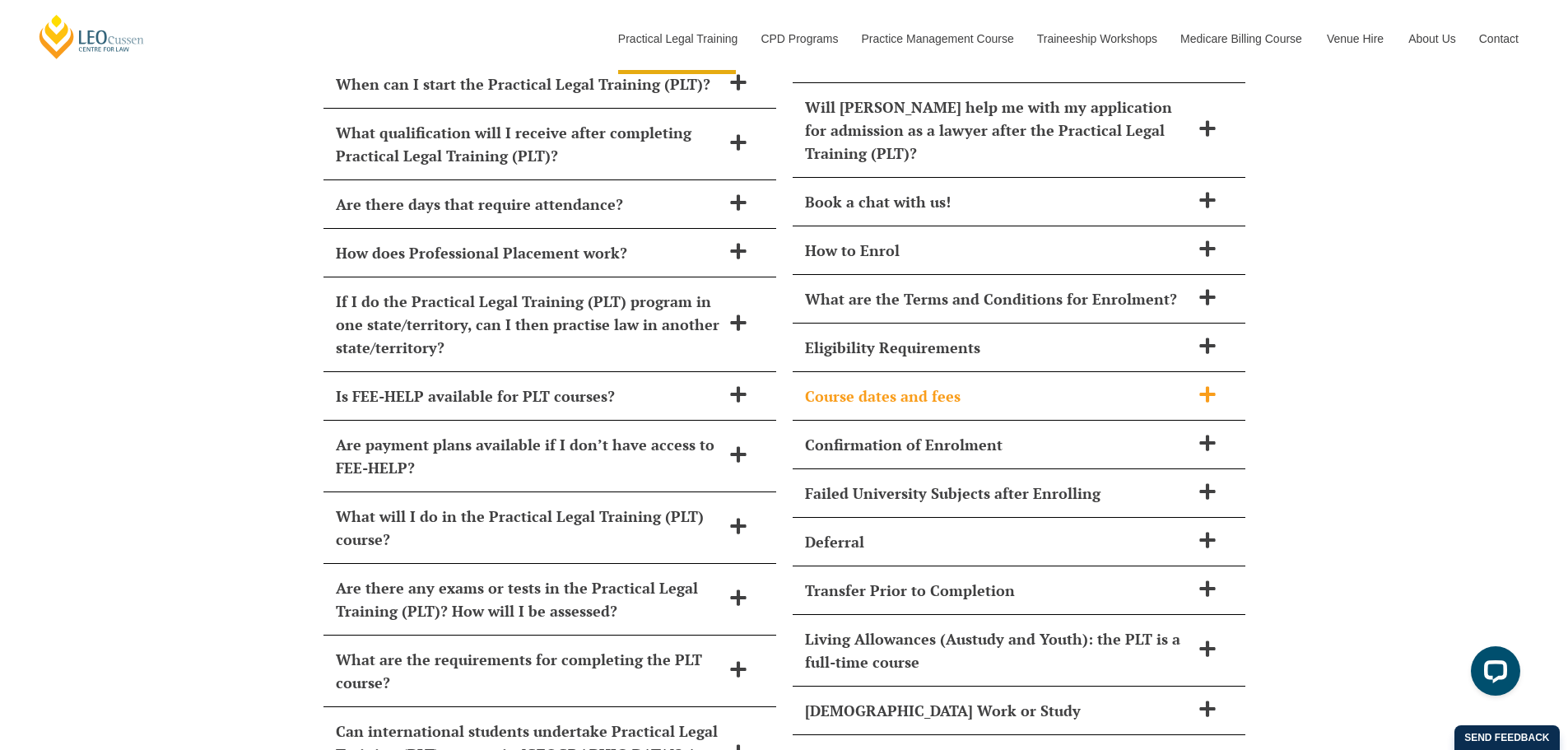
click at [994, 385] on h2 "Course dates and fees" at bounding box center [997, 396] width 385 height 23
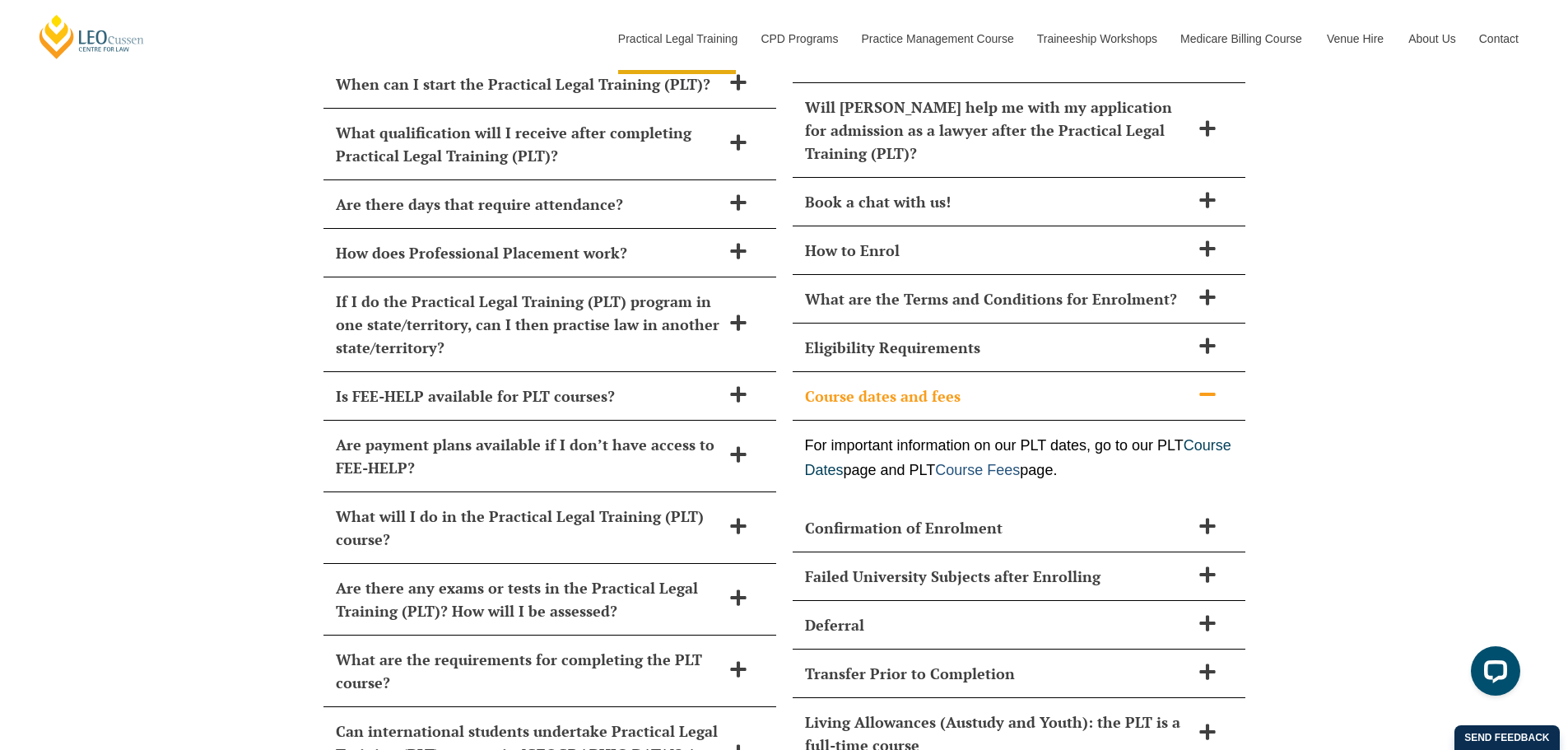
click at [1019, 462] on link "Course Fees" at bounding box center [978, 470] width 85 height 16
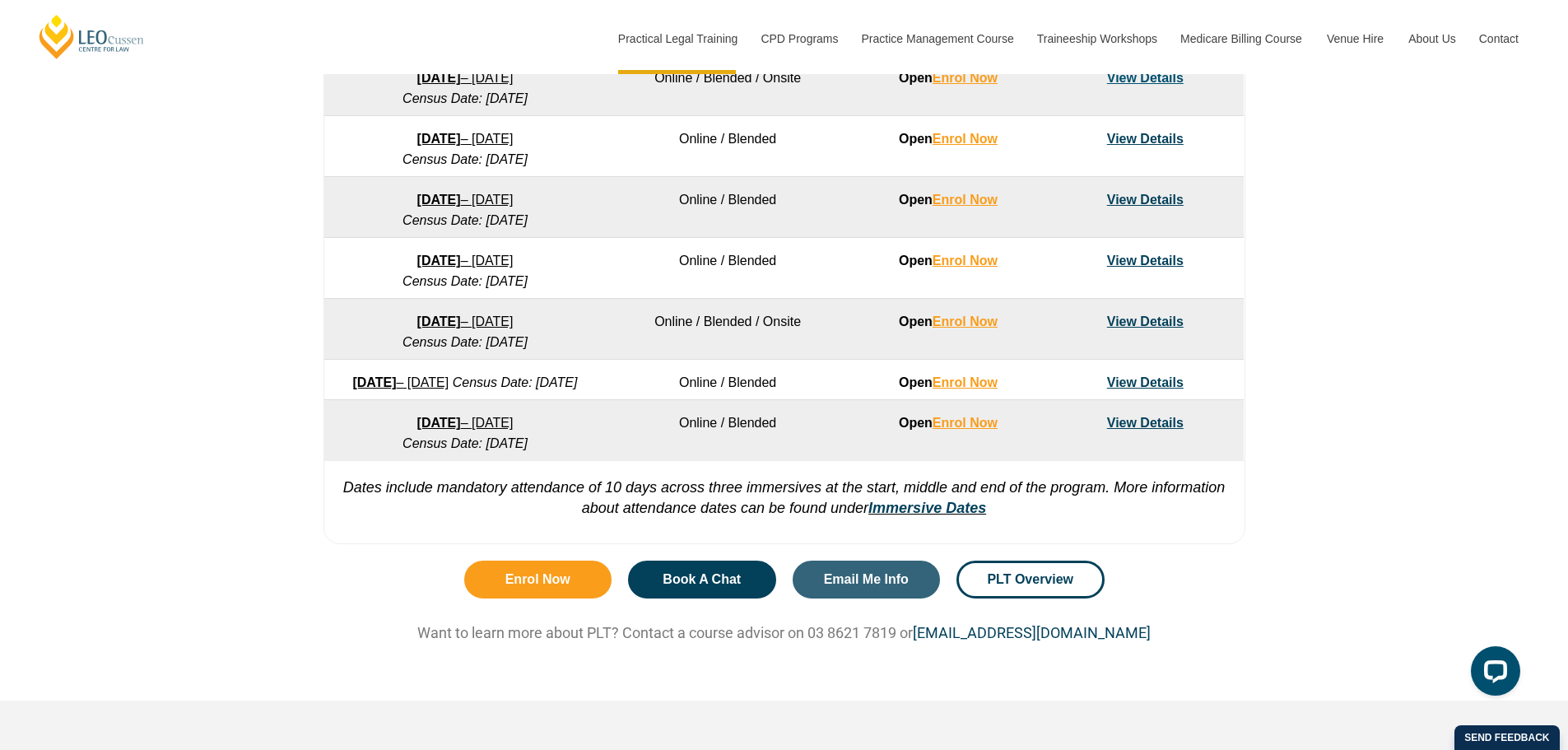
scroll to position [1097, 0]
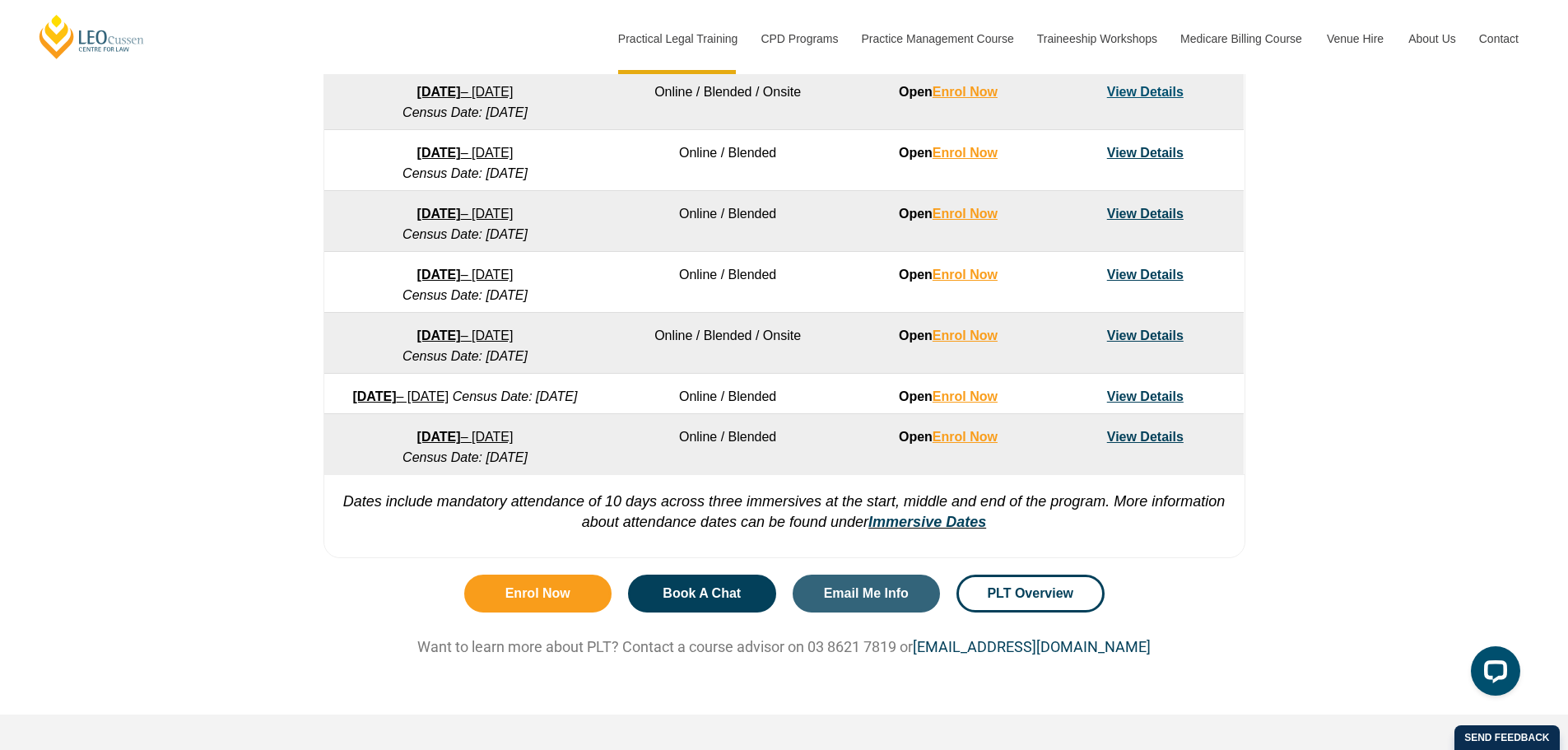
click at [637, 475] on td "Online / Blended" at bounding box center [727, 444] width 243 height 61
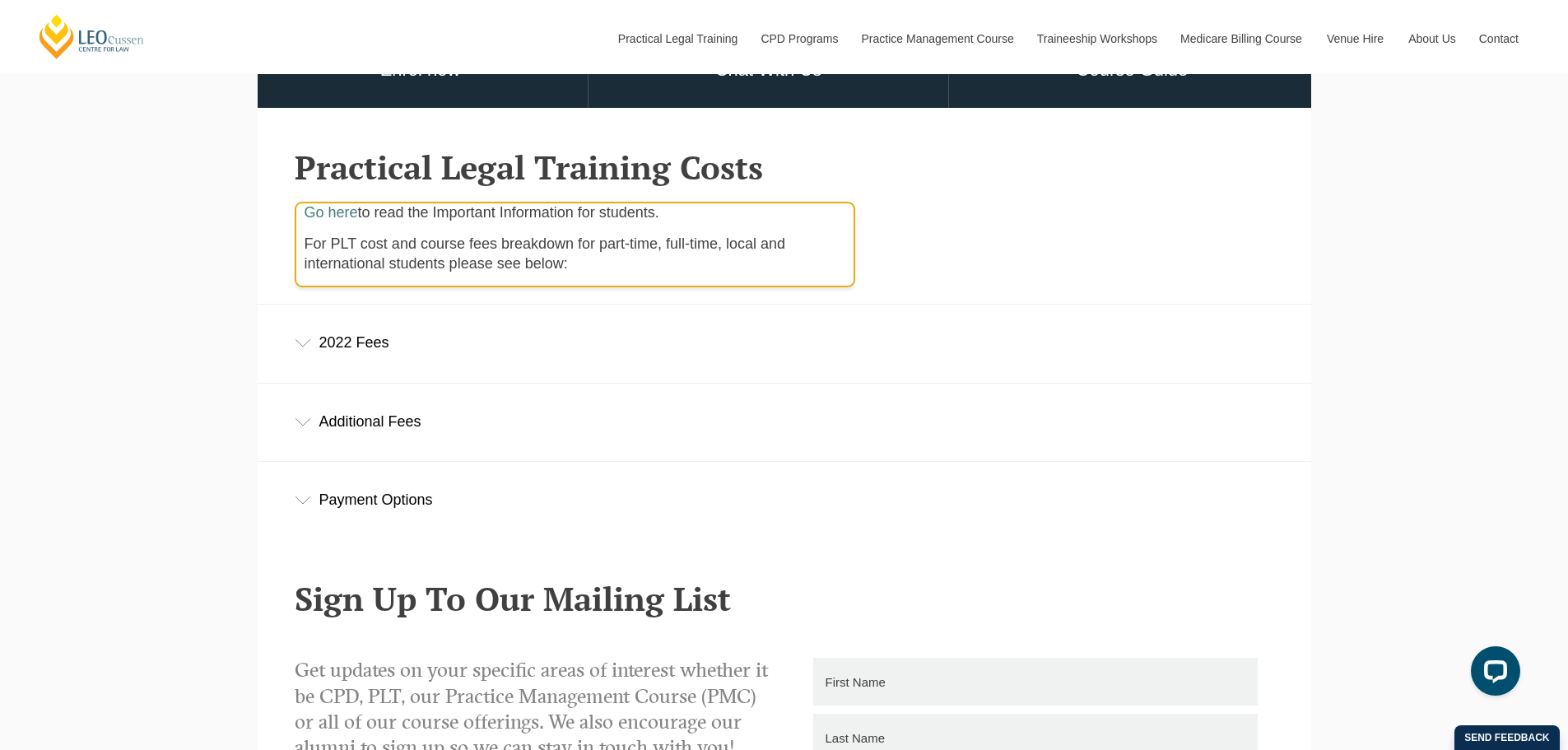
scroll to position [549, 0]
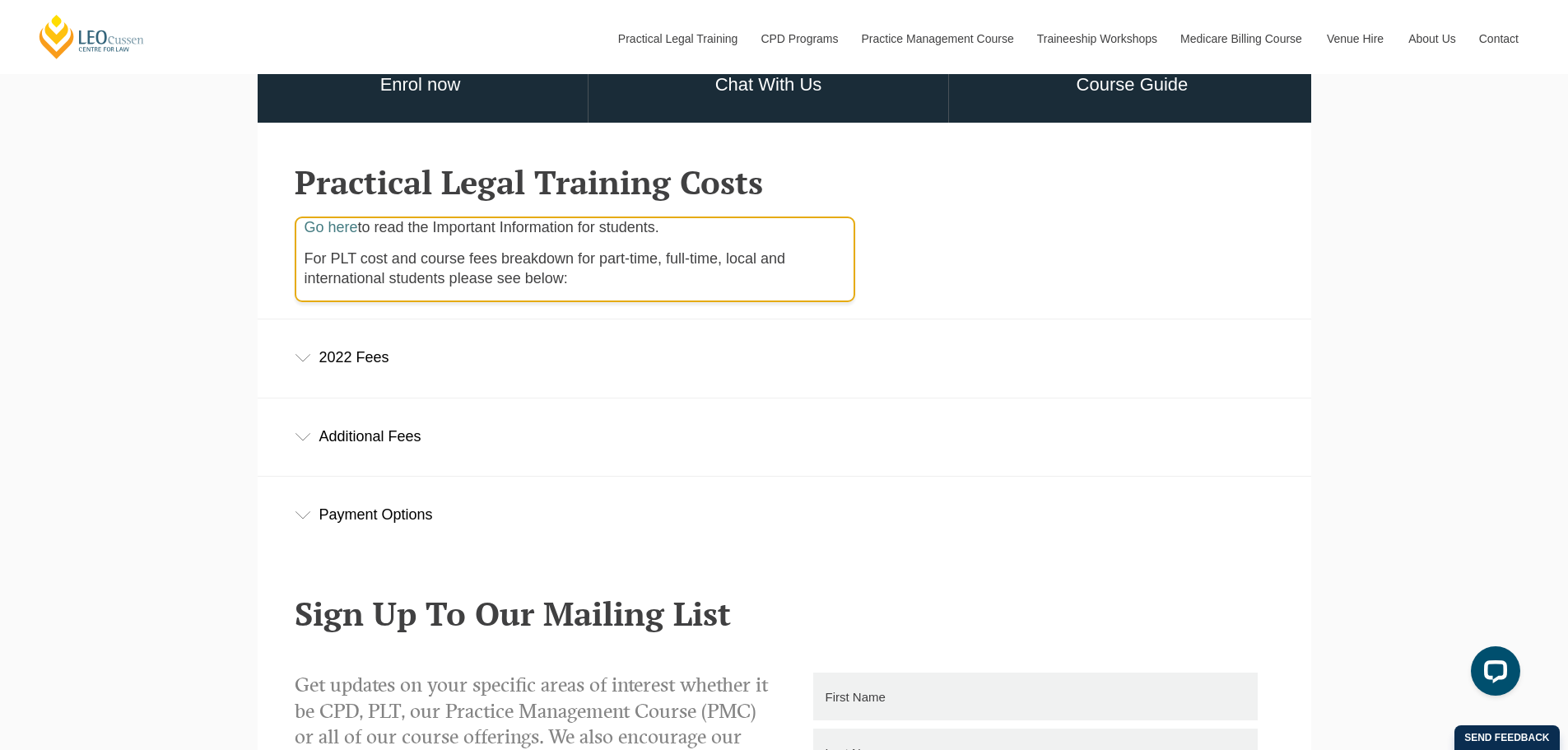
click at [436, 369] on div "2022 Fees" at bounding box center [784, 357] width 1053 height 76
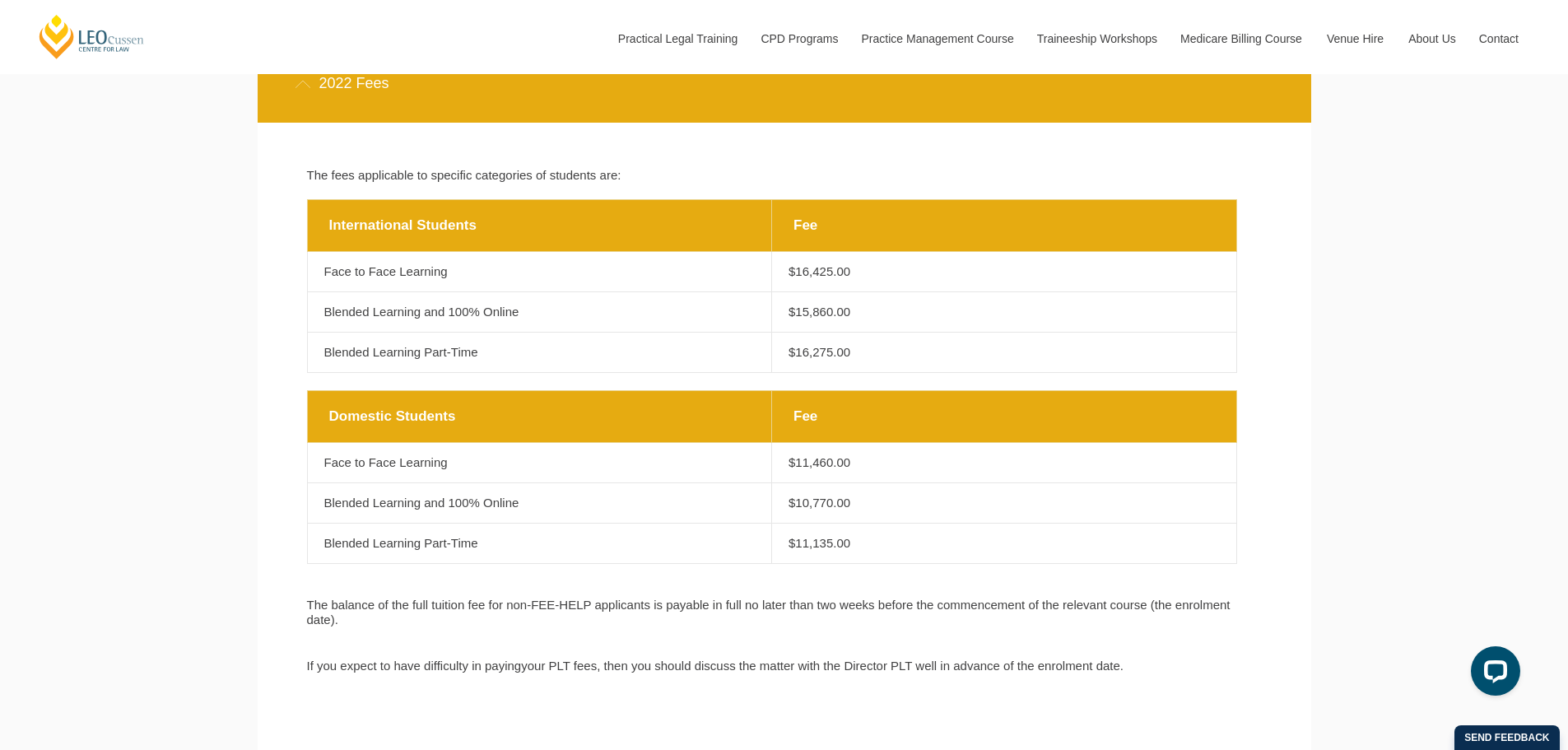
scroll to position [1097, 0]
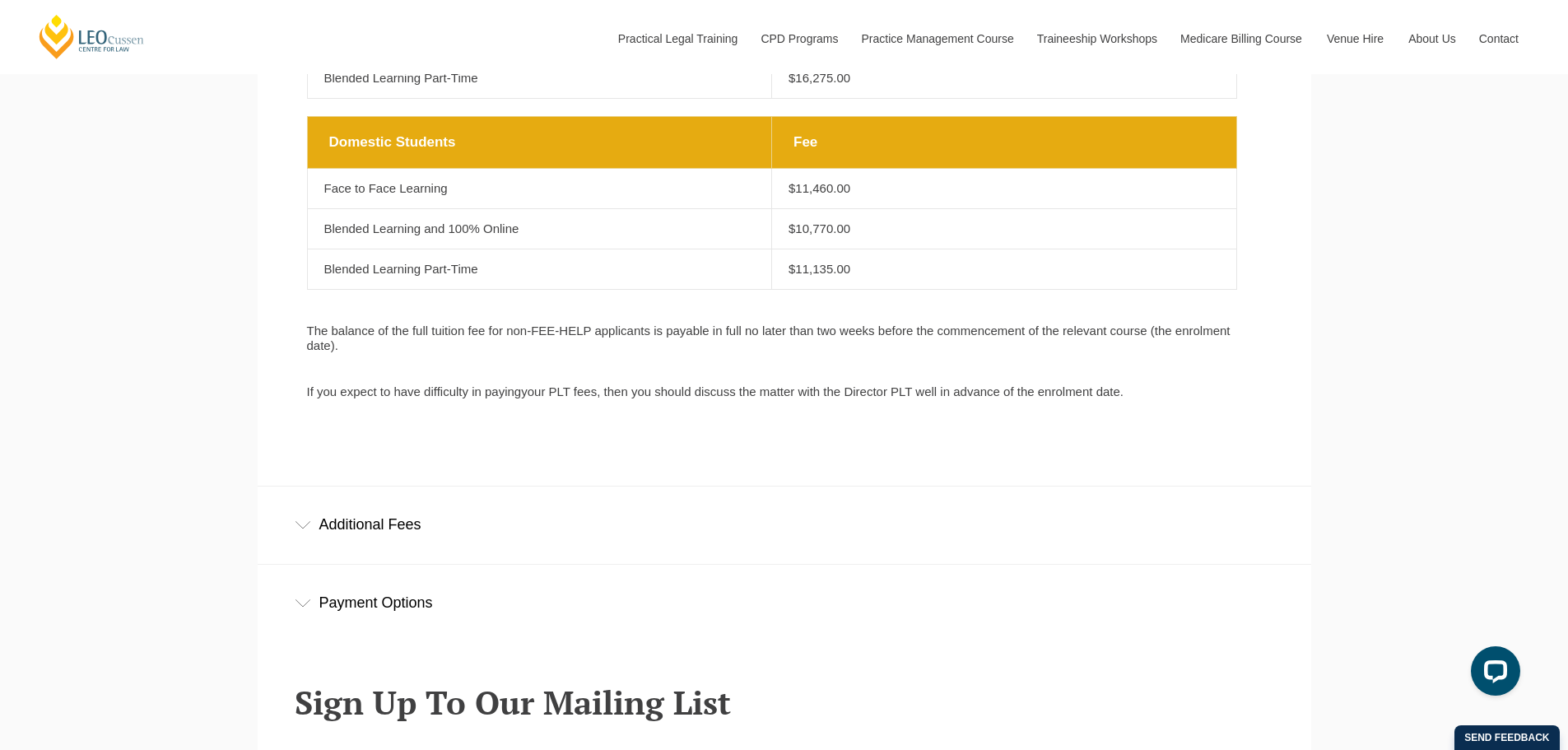
click at [363, 562] on div "Additional Fees" at bounding box center [784, 524] width 1053 height 76
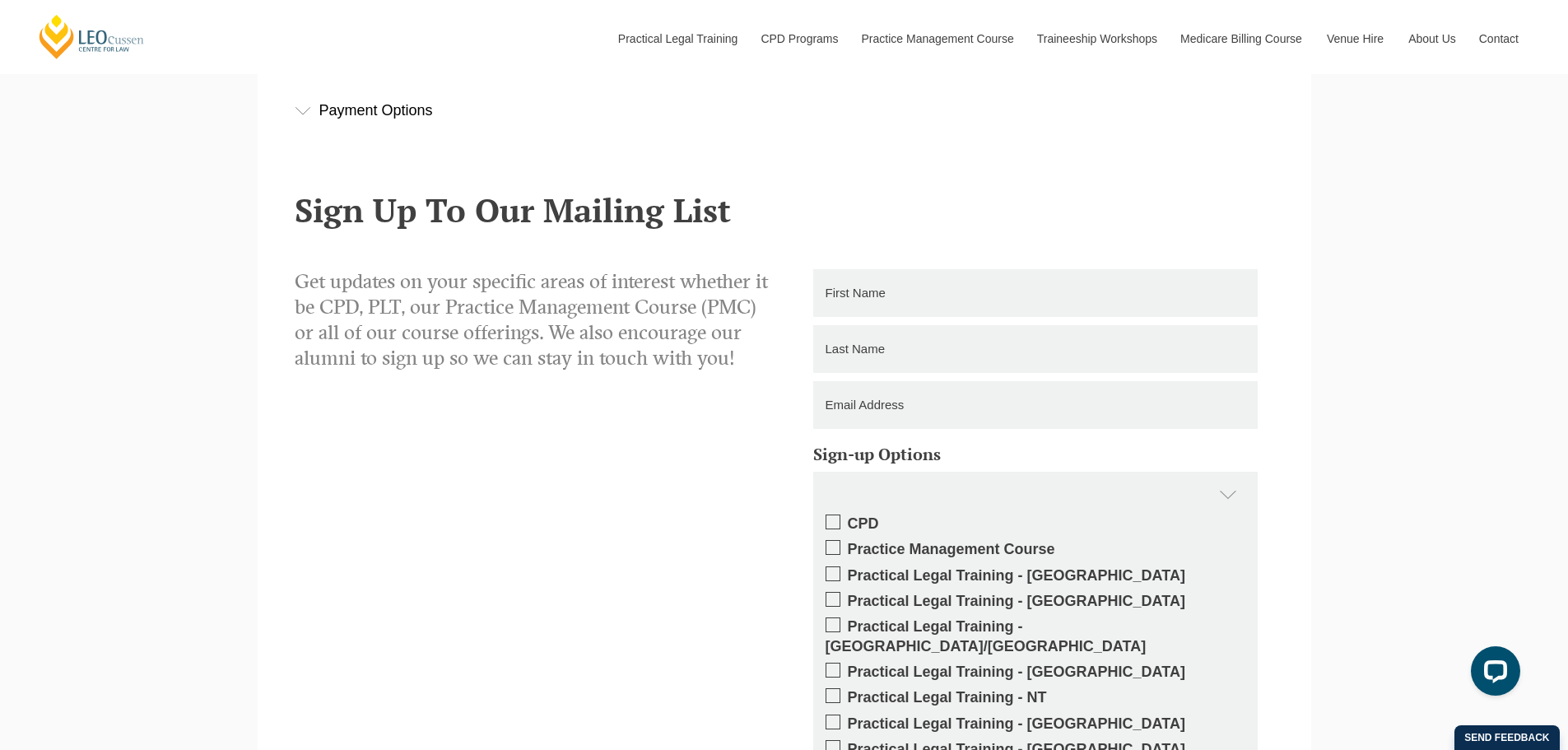
scroll to position [2196, 0]
